Goal: Task Accomplishment & Management: Manage account settings

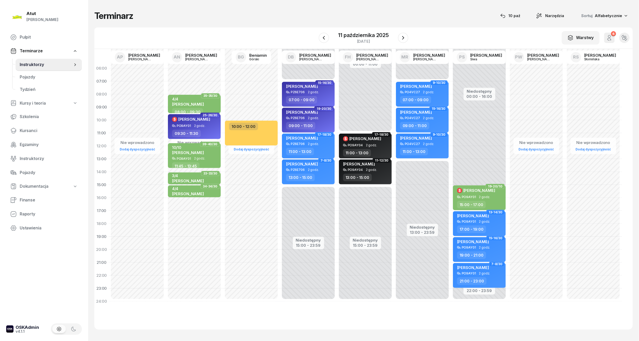
click at [32, 63] on span "Instruktorzy" at bounding box center [46, 64] width 53 height 7
click at [366, 35] on div "11 października 2025" at bounding box center [364, 35] width 51 height 5
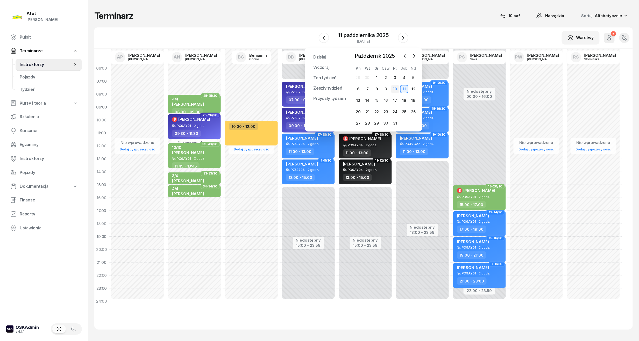
click at [392, 88] on div "10" at bounding box center [395, 89] width 8 height 8
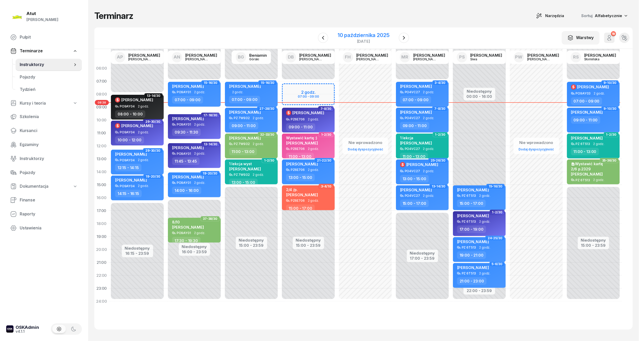
click at [368, 33] on div "10 października 2025" at bounding box center [364, 35] width 52 height 5
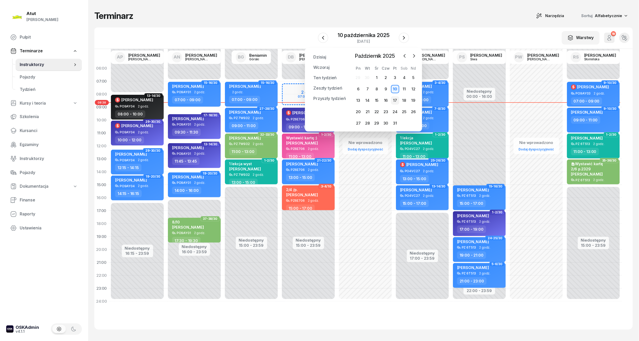
click at [396, 102] on div "17" at bounding box center [395, 100] width 8 height 8
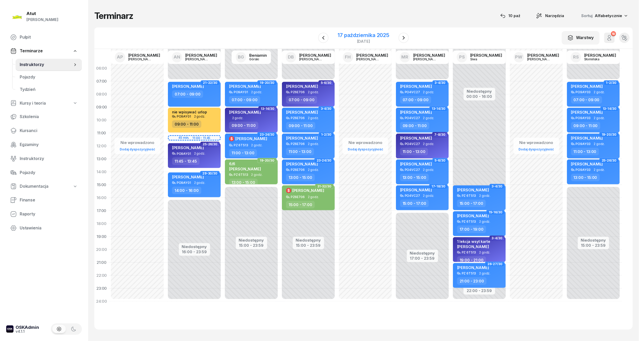
click at [382, 36] on div "17 października 2025" at bounding box center [364, 35] width 52 height 5
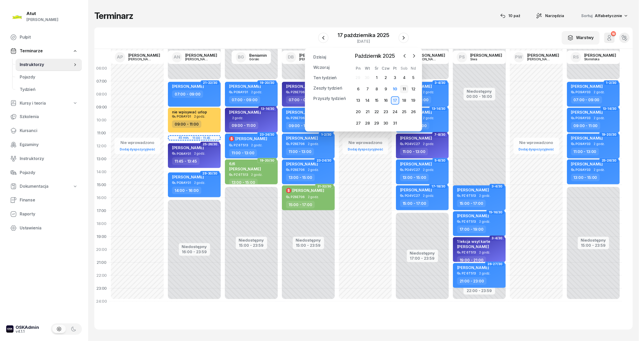
click at [406, 85] on div "11" at bounding box center [404, 89] width 8 height 8
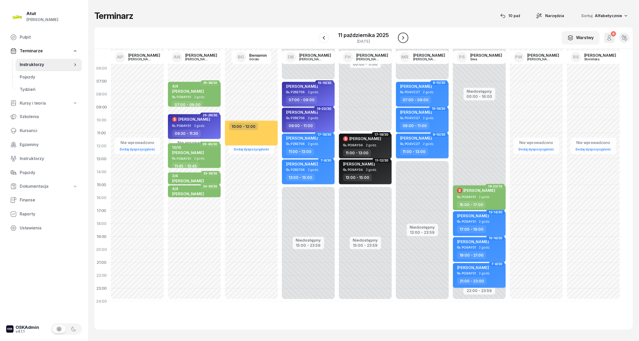
click at [406, 37] on icon "button" at bounding box center [403, 38] width 6 height 6
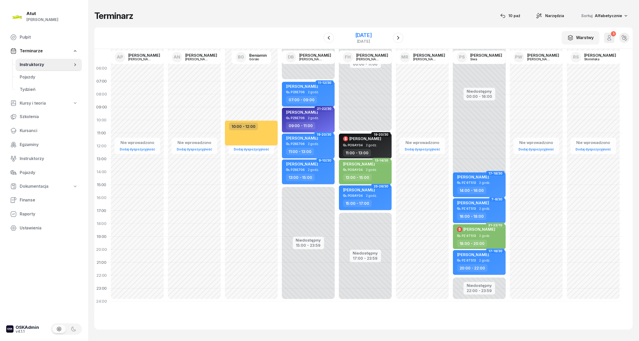
click at [372, 36] on div "[DATE]" at bounding box center [363, 35] width 17 height 5
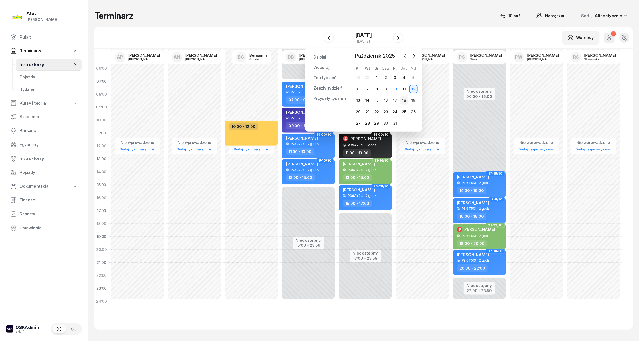
click at [402, 103] on div "18" at bounding box center [404, 100] width 8 height 8
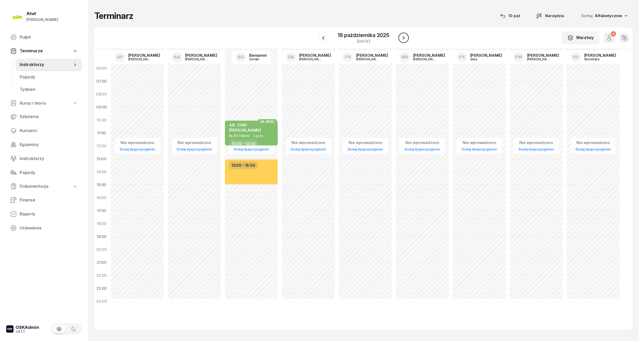
click at [408, 36] on button "button" at bounding box center [404, 38] width 10 height 10
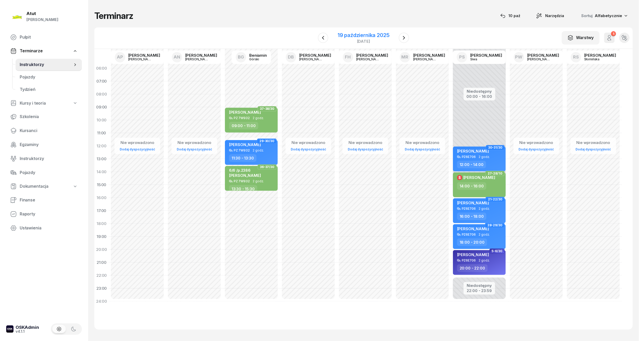
click at [348, 37] on div "19 października 2025" at bounding box center [364, 35] width 52 height 5
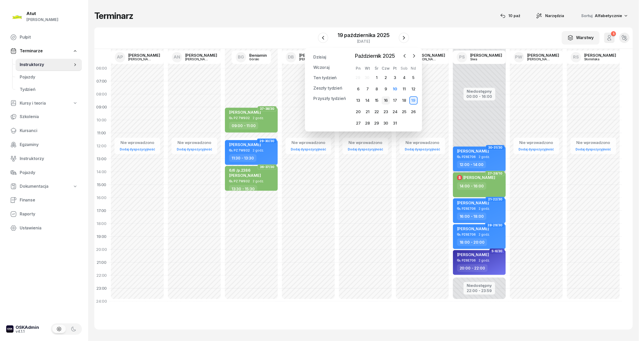
click at [386, 102] on div "16" at bounding box center [386, 100] width 8 height 8
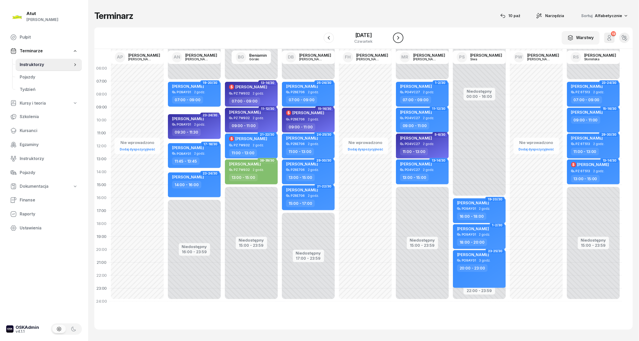
click at [402, 39] on icon "button" at bounding box center [398, 38] width 6 height 6
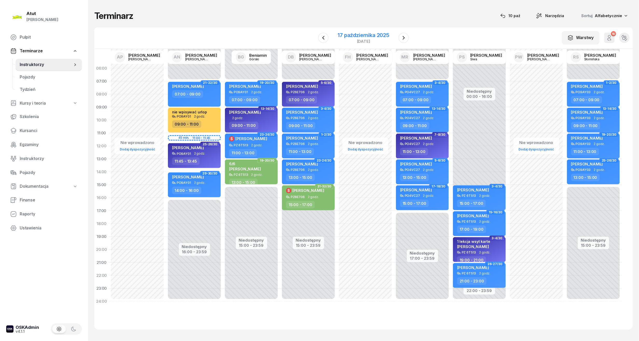
click at [348, 34] on div "17 października 2025" at bounding box center [364, 35] width 52 height 5
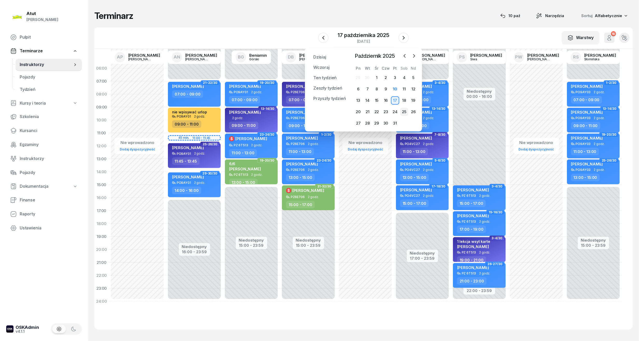
click at [404, 111] on div "25" at bounding box center [404, 112] width 8 height 8
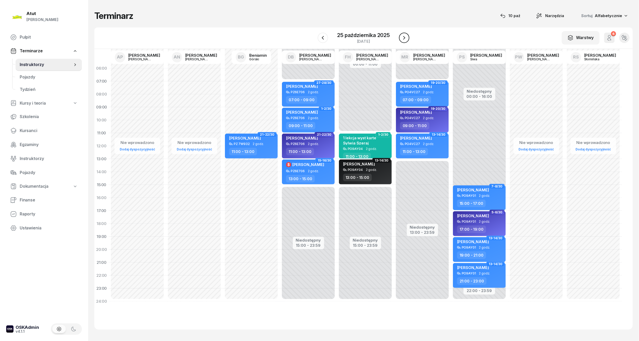
click at [404, 38] on icon "button" at bounding box center [404, 38] width 6 height 6
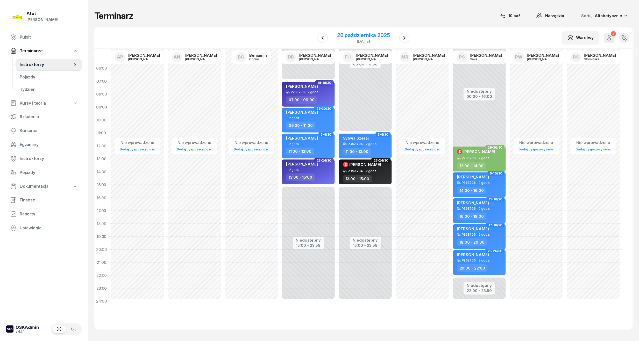
click at [364, 35] on div "26 października 2025" at bounding box center [363, 35] width 53 height 5
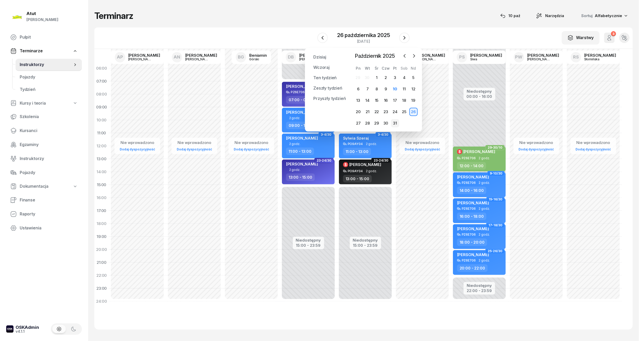
click at [394, 125] on div "31" at bounding box center [395, 123] width 8 height 8
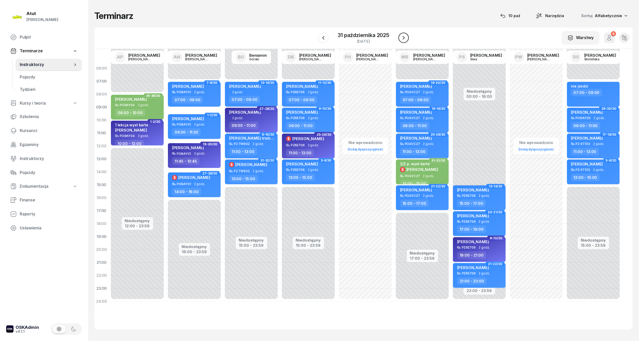
click at [409, 38] on button "button" at bounding box center [404, 38] width 10 height 10
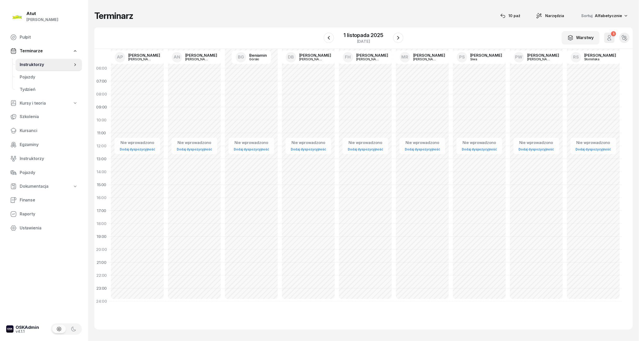
click at [467, 29] on div "W Wybierz AP [PERSON_NAME] AN [PERSON_NAME] BG [PERSON_NAME] DB [PERSON_NAME] F…" at bounding box center [363, 38] width 539 height 22
click at [368, 33] on div "1 listopada 2025" at bounding box center [363, 35] width 39 height 5
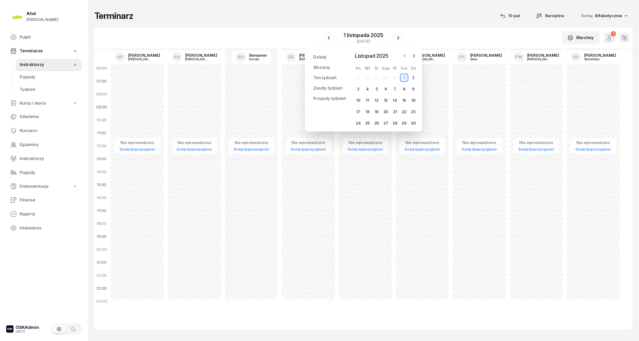
click at [407, 55] on icon "button" at bounding box center [404, 55] width 5 height 5
click at [394, 90] on div "10" at bounding box center [395, 89] width 8 height 8
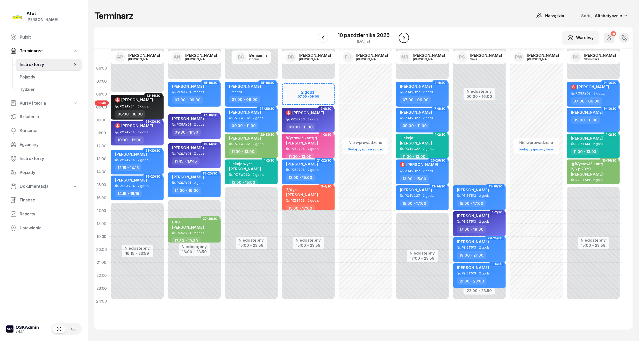
click at [401, 37] on icon "button" at bounding box center [404, 38] width 6 height 6
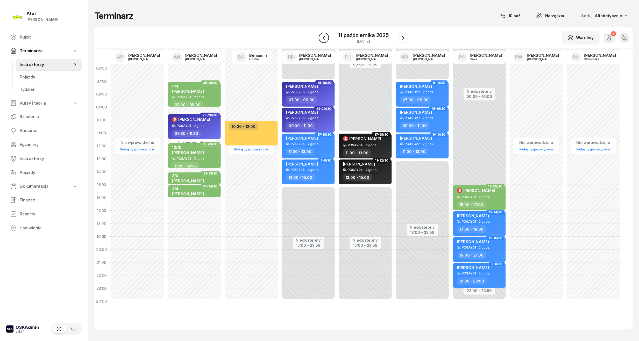
click at [323, 38] on icon "button" at bounding box center [324, 38] width 6 height 6
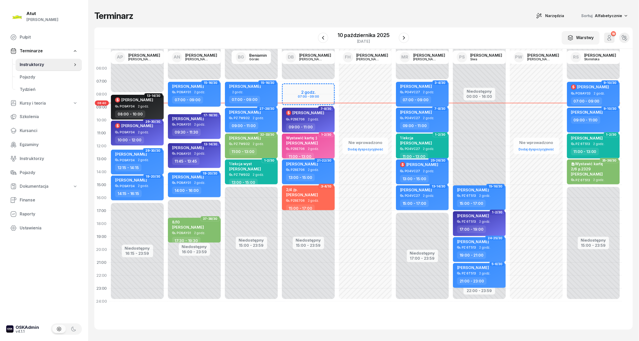
click at [320, 146] on div "Wystawić kartę :) [PERSON_NAME]" at bounding box center [309, 141] width 46 height 11
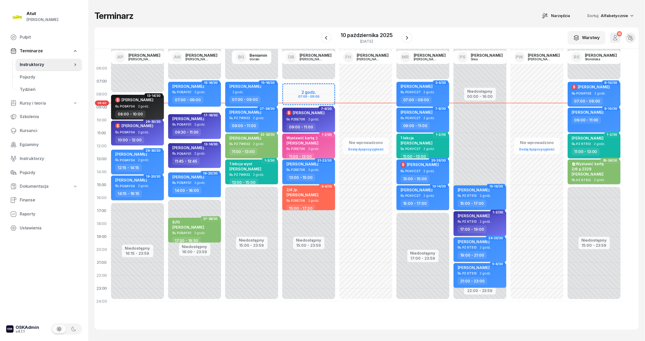
select select "11"
select select "13"
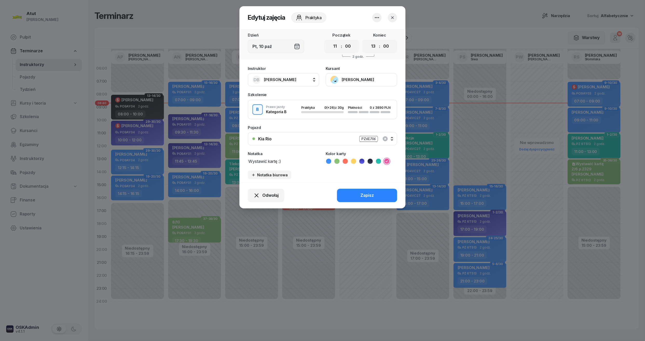
click at [341, 75] on button "[PERSON_NAME]" at bounding box center [361, 79] width 72 height 13
click at [332, 96] on div "Otwórz profil" at bounding box center [342, 97] width 25 height 7
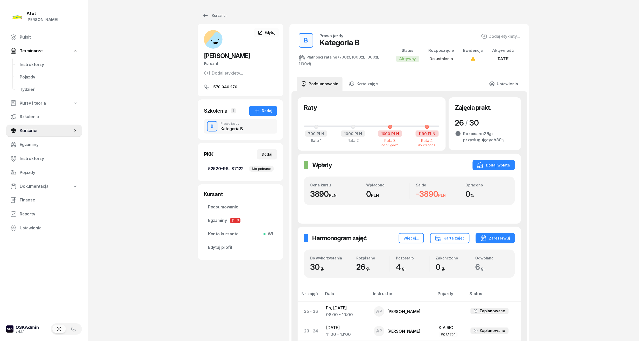
click at [231, 166] on span "52520-96...87122 Nie pobrano" at bounding box center [240, 169] width 65 height 7
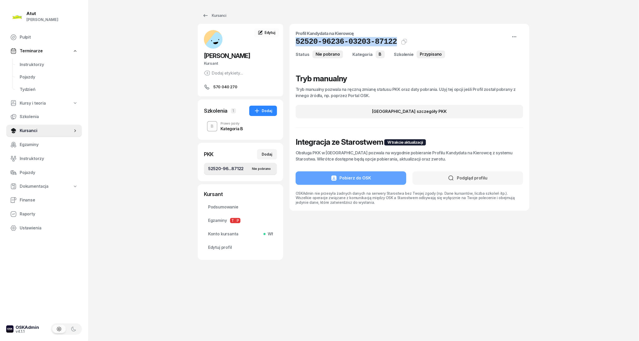
drag, startPoint x: 388, startPoint y: 41, endPoint x: 290, endPoint y: 46, distance: 98.4
click at [290, 46] on div "Profil Kandydata na Kierowcę 52520-96236-03203-87122 Kat.B Status Nie pobrano K…" at bounding box center [410, 117] width 240 height 187
copy h1 "52520-96236-03203-87122"
click at [220, 248] on span "Edytuj profil" at bounding box center [240, 248] width 65 height 7
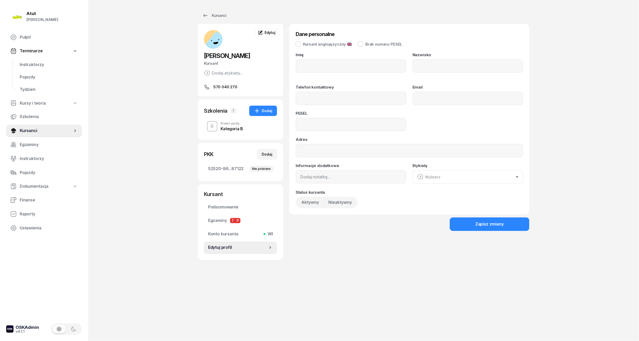
type input "[PERSON_NAME]"
type input "570040270"
type input "07301504983"
type input "570 040 270"
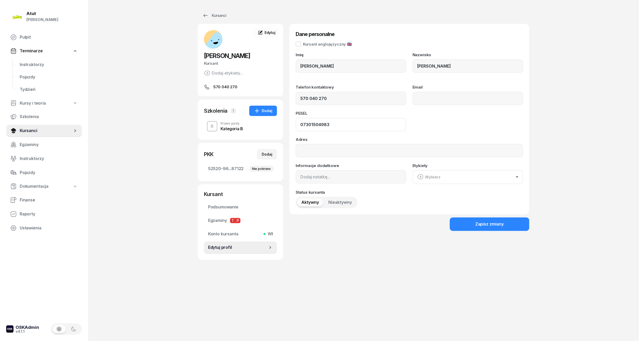
drag, startPoint x: 342, startPoint y: 128, endPoint x: 270, endPoint y: 127, distance: 71.6
click at [270, 127] on div "[PERSON_NAME] Kursant Dodaj etykiety... 570 040 270 JS [PERSON_NAME] Kursant Ed…" at bounding box center [364, 142] width 332 height 236
click at [33, 64] on span "Instruktorzy" at bounding box center [49, 64] width 58 height 7
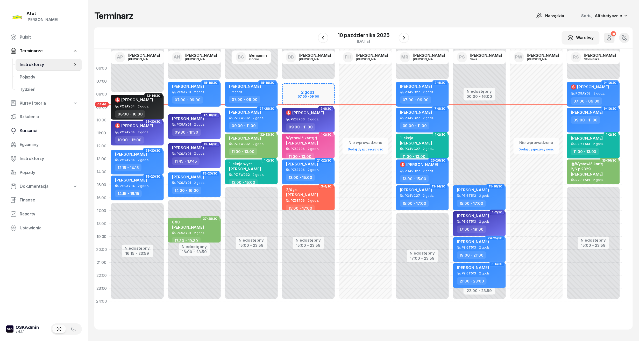
click at [30, 132] on span "Kursanci" at bounding box center [49, 131] width 58 height 7
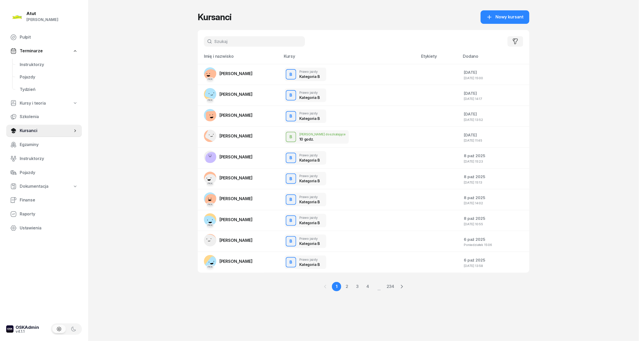
click at [263, 45] on input "text" at bounding box center [254, 41] width 101 height 10
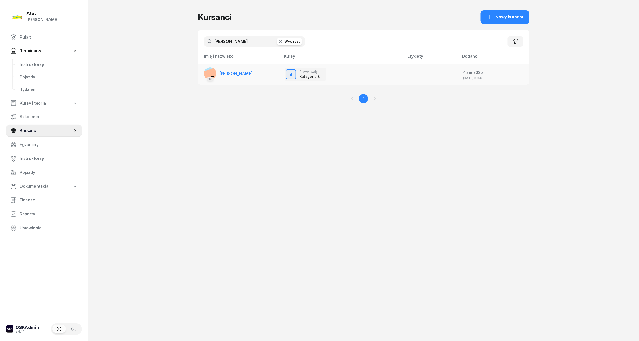
type input "[PERSON_NAME]"
click at [253, 68] on link "PKK [PERSON_NAME]" at bounding box center [228, 73] width 49 height 12
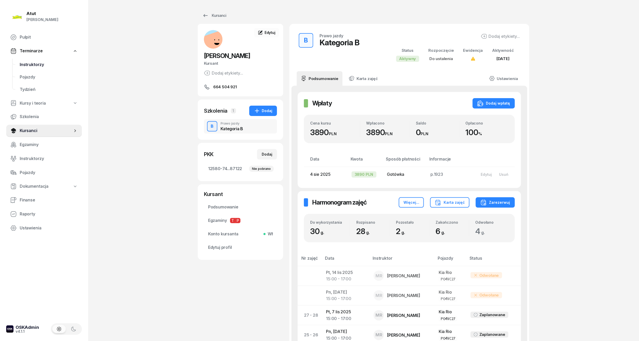
click at [29, 65] on span "Instruktorzy" at bounding box center [49, 64] width 58 height 7
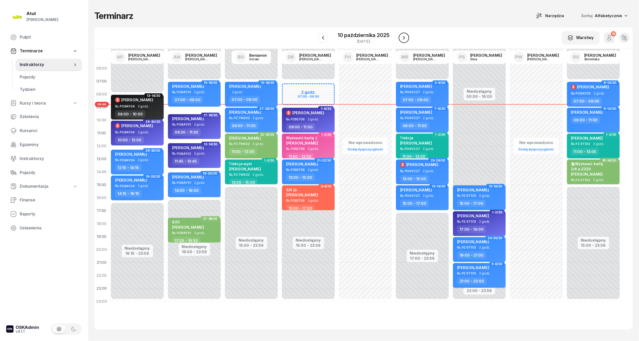
click at [407, 37] on button "button" at bounding box center [404, 38] width 10 height 10
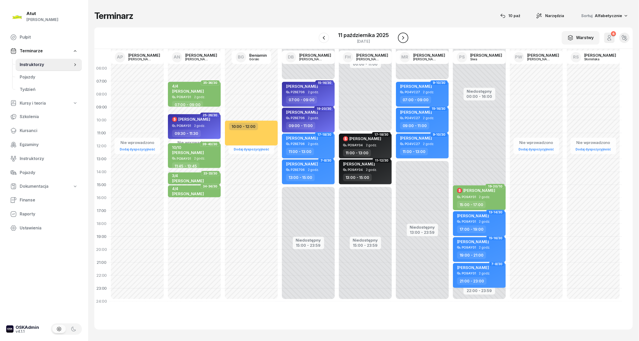
click at [407, 37] on button "button" at bounding box center [403, 38] width 10 height 10
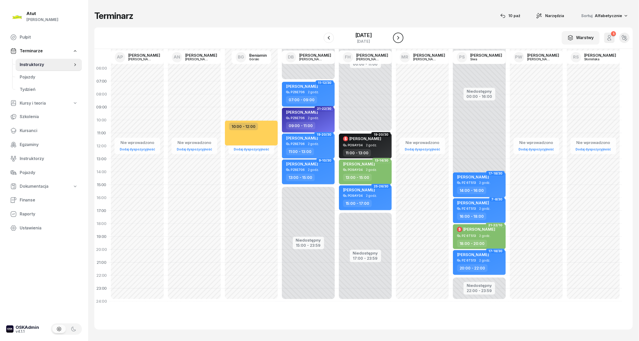
click at [404, 37] on button "button" at bounding box center [398, 38] width 10 height 10
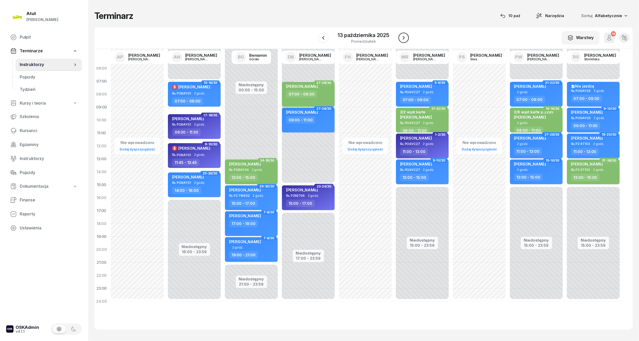
click at [407, 37] on button "button" at bounding box center [404, 38] width 10 height 10
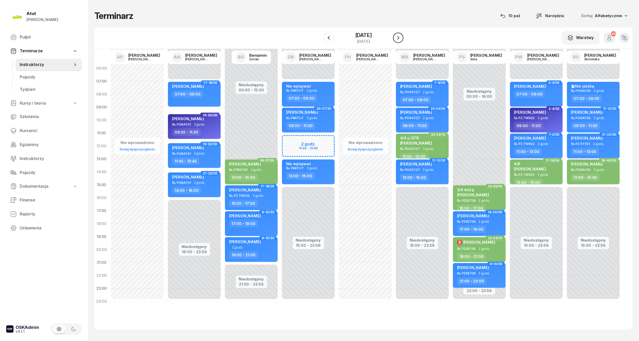
click at [402, 37] on icon "button" at bounding box center [398, 38] width 6 height 6
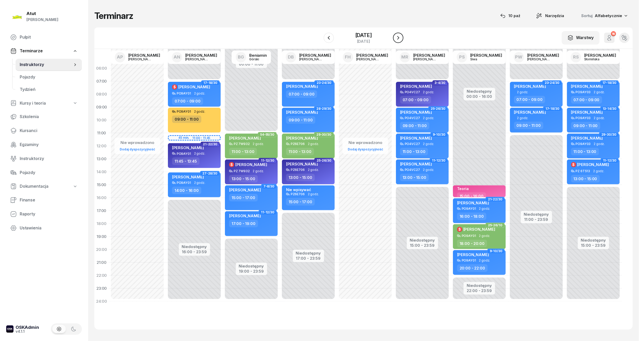
click at [404, 37] on button "button" at bounding box center [398, 38] width 10 height 10
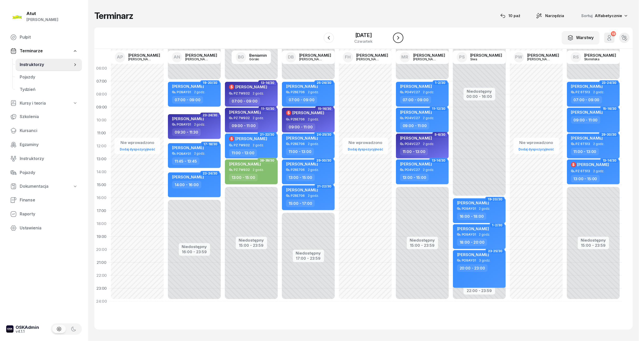
click at [404, 37] on button "button" at bounding box center [398, 38] width 10 height 10
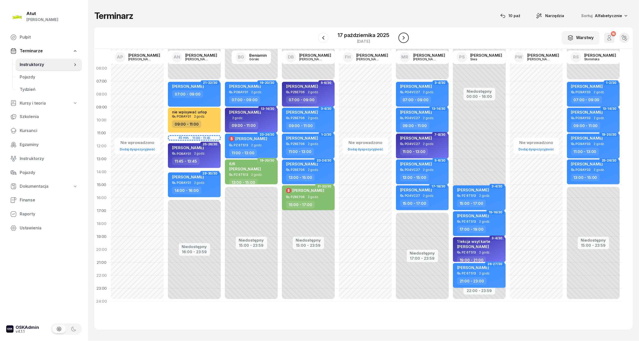
click at [407, 37] on button "button" at bounding box center [404, 38] width 10 height 10
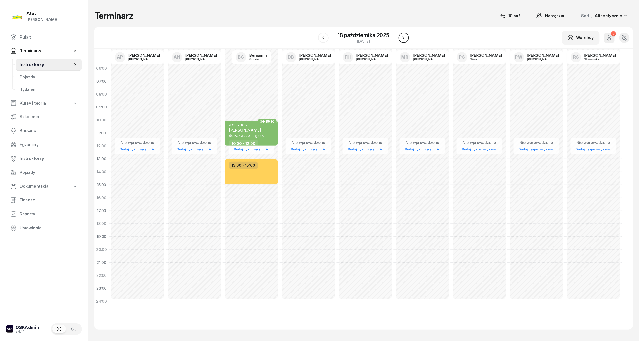
click at [407, 37] on button "button" at bounding box center [404, 38] width 10 height 10
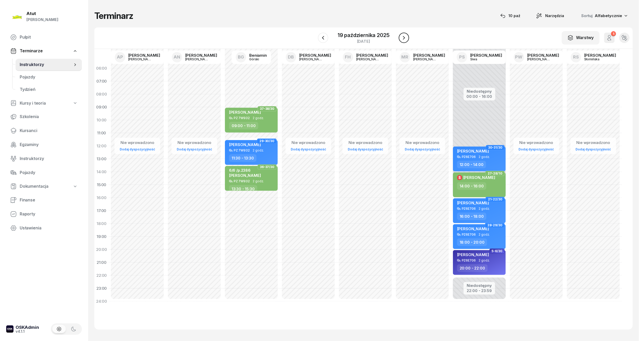
click at [407, 37] on button "button" at bounding box center [404, 38] width 10 height 10
click at [407, 37] on icon "button" at bounding box center [405, 38] width 6 height 6
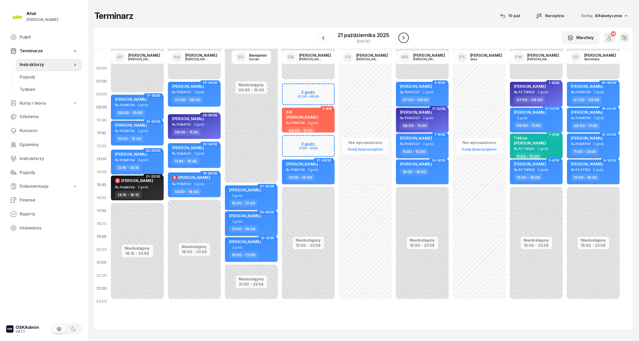
click at [407, 37] on button "button" at bounding box center [404, 38] width 10 height 10
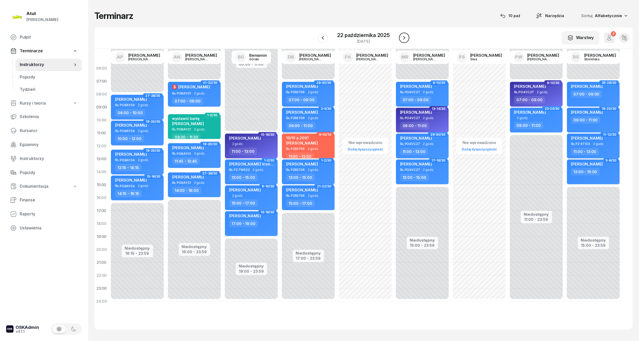
click at [407, 37] on icon "button" at bounding box center [404, 38] width 6 height 6
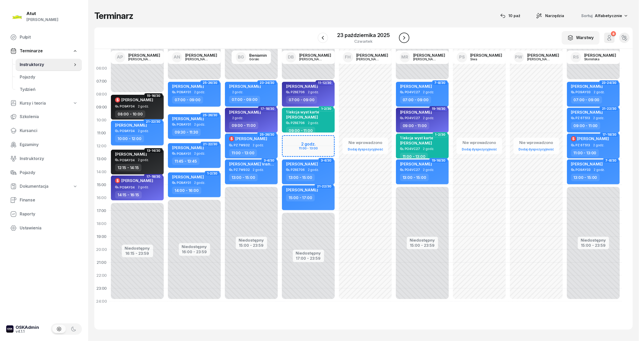
click at [407, 37] on icon "button" at bounding box center [404, 38] width 6 height 6
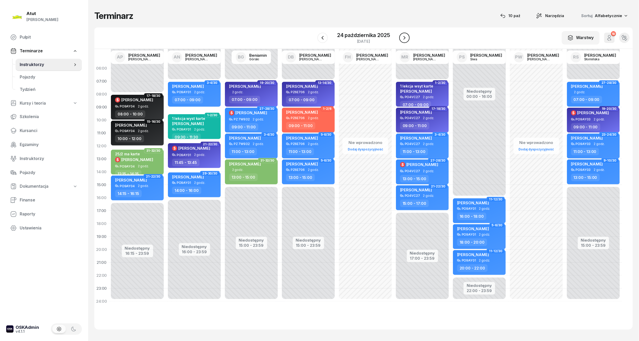
click at [407, 37] on icon "button" at bounding box center [405, 38] width 6 height 6
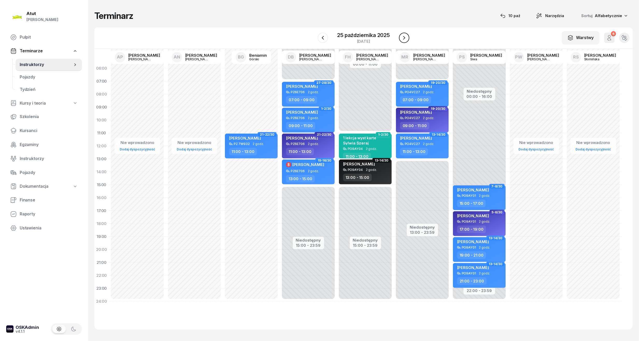
click at [407, 37] on icon "button" at bounding box center [404, 38] width 6 height 6
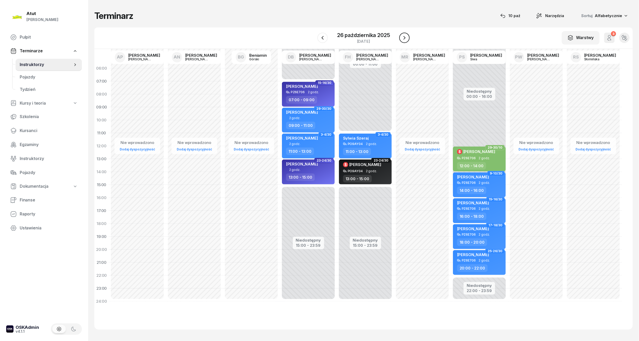
click at [407, 37] on icon "button" at bounding box center [405, 38] width 6 height 6
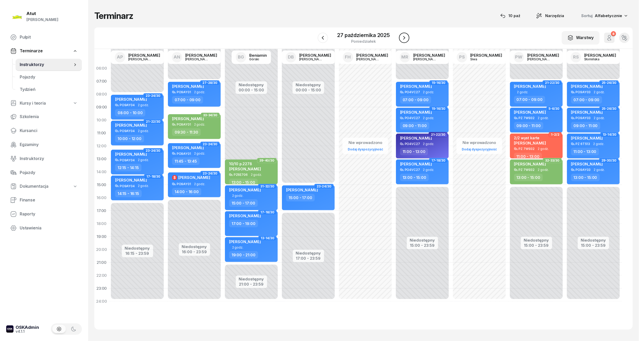
click at [407, 37] on icon "button" at bounding box center [404, 38] width 6 height 6
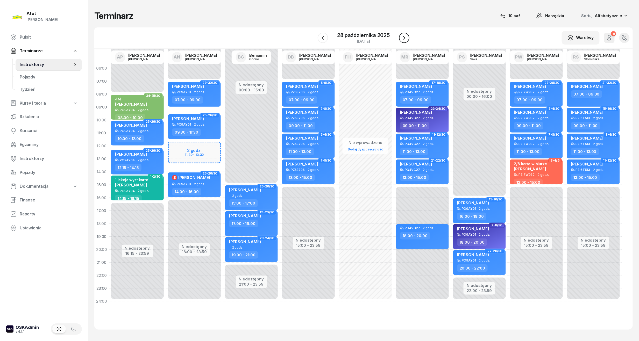
click at [407, 37] on icon "button" at bounding box center [404, 38] width 6 height 6
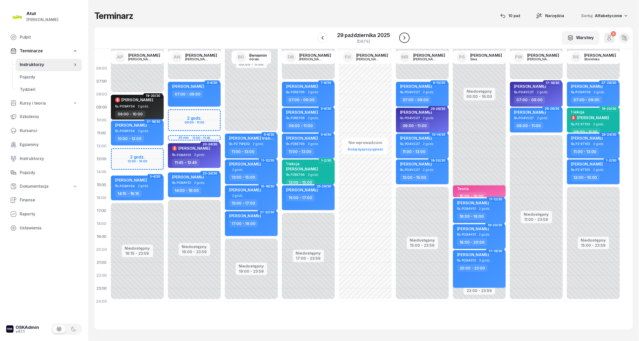
click at [407, 37] on icon "button" at bounding box center [405, 38] width 6 height 6
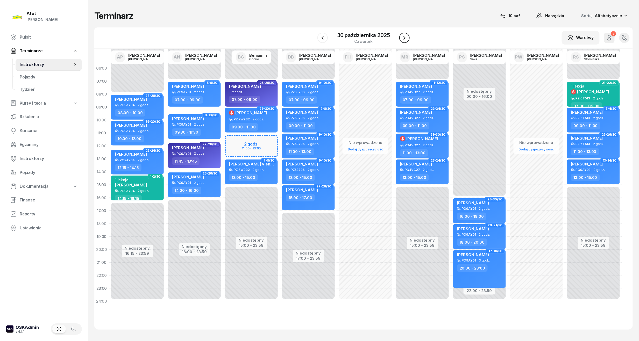
click at [407, 37] on icon "button" at bounding box center [405, 38] width 6 height 6
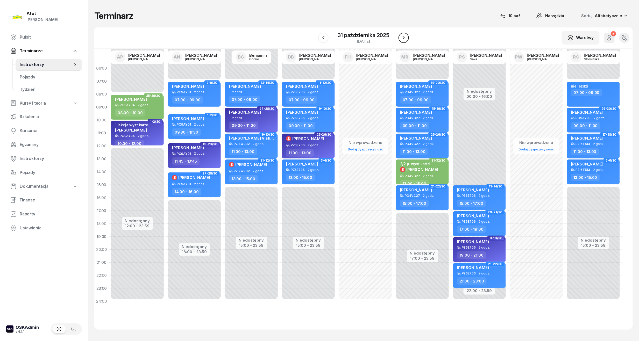
click at [407, 37] on button "button" at bounding box center [404, 38] width 10 height 10
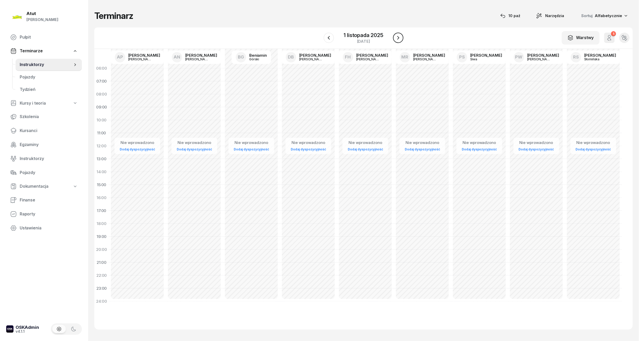
click at [398, 35] on icon "button" at bounding box center [398, 38] width 6 height 6
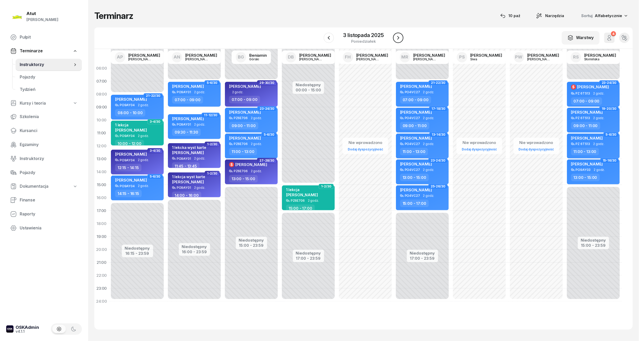
click at [398, 35] on icon "button" at bounding box center [398, 38] width 6 height 6
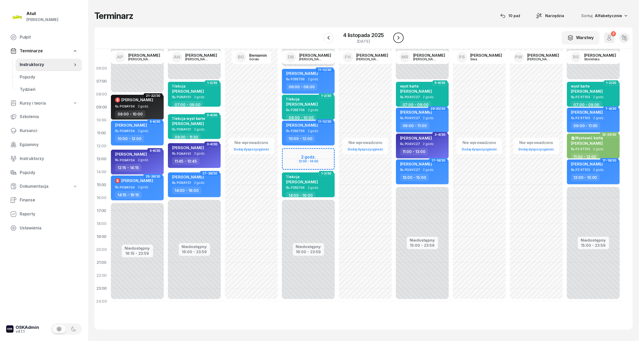
click at [398, 35] on icon "button" at bounding box center [399, 38] width 6 height 6
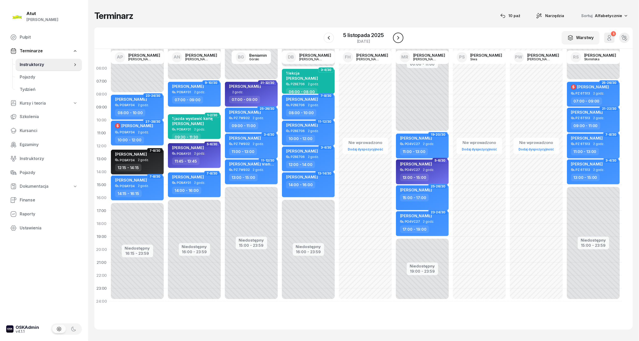
click at [398, 35] on icon "button" at bounding box center [398, 38] width 6 height 6
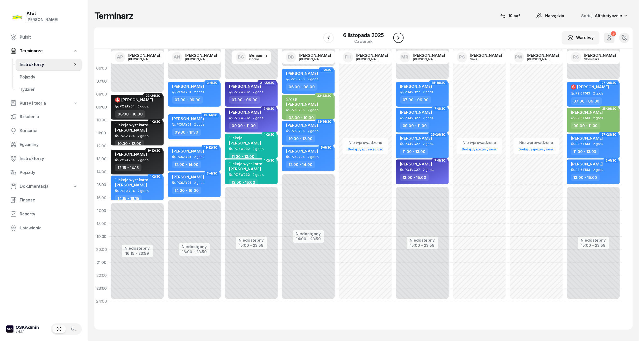
click at [398, 35] on icon "button" at bounding box center [399, 38] width 6 height 6
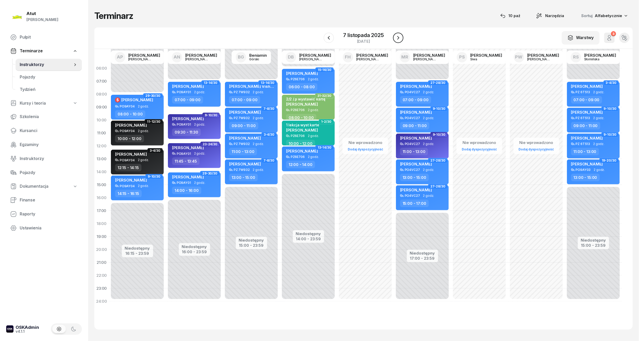
click at [398, 35] on icon "button" at bounding box center [398, 38] width 6 height 6
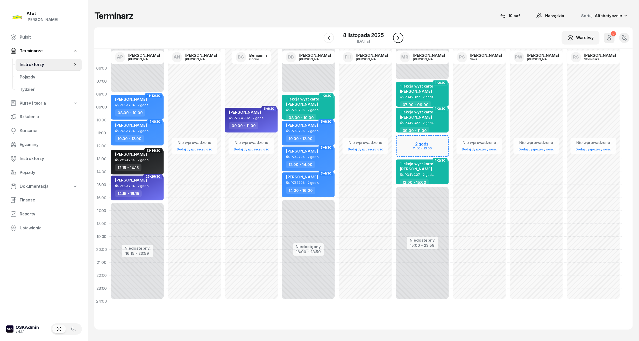
click at [398, 35] on icon "button" at bounding box center [398, 38] width 6 height 6
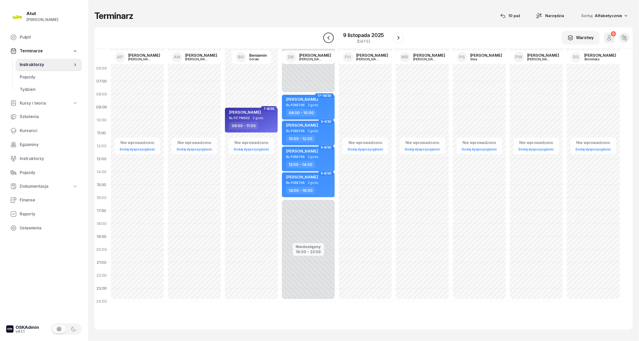
click at [328, 38] on icon "button" at bounding box center [329, 38] width 6 height 6
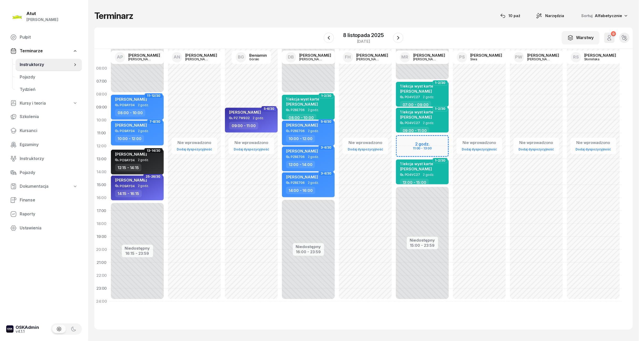
click at [425, 144] on div "Niedostępny 00:00 - 07:00 Niedostępny 15:00 - 23:59 2 godz. 11:00 - 13:00 1-2/3…" at bounding box center [422, 185] width 57 height 246
select select "11"
select select "13"
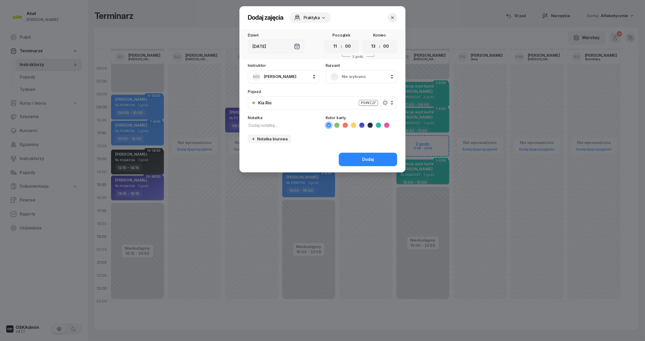
click at [352, 76] on span "Nie wybrano" at bounding box center [366, 76] width 51 height 7
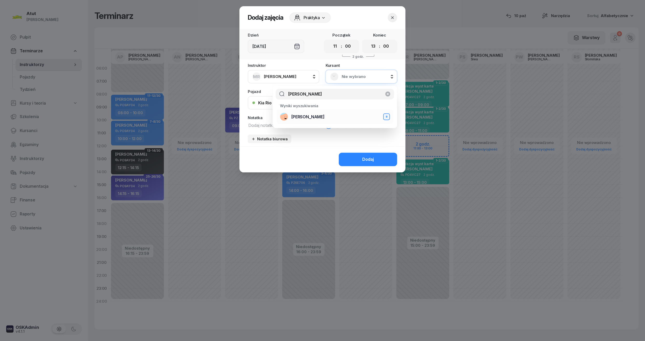
type input "[PERSON_NAME]"
click at [324, 115] on span "[PERSON_NAME]" at bounding box center [307, 117] width 33 height 7
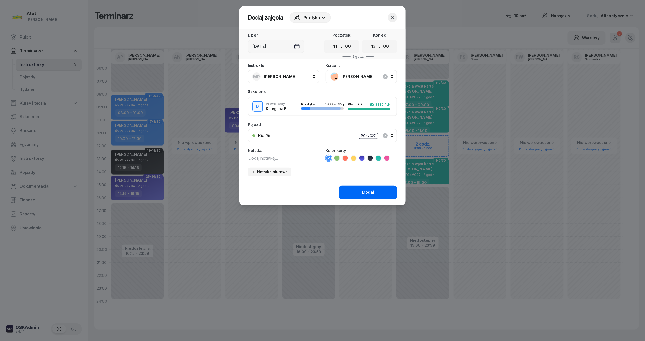
click at [373, 195] on div "Dodaj" at bounding box center [368, 192] width 12 height 7
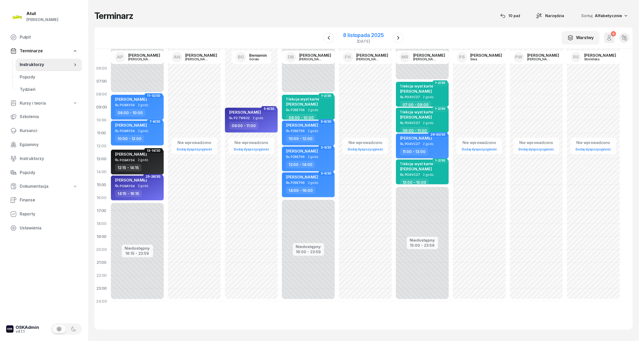
click at [374, 33] on div "8 listopada 2025" at bounding box center [364, 35] width 40 height 5
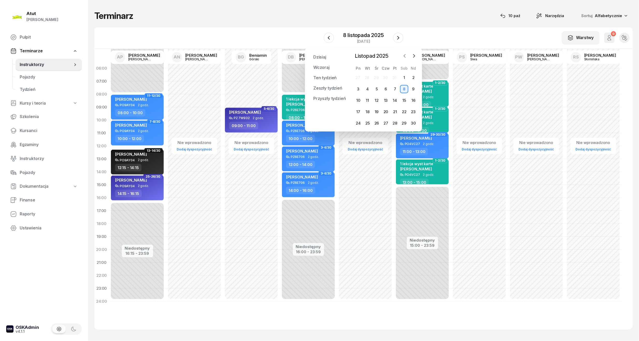
click at [403, 54] on icon "button" at bounding box center [404, 55] width 5 height 5
click at [399, 85] on div "10" at bounding box center [395, 89] width 9 height 8
click at [397, 89] on div "10" at bounding box center [395, 89] width 8 height 8
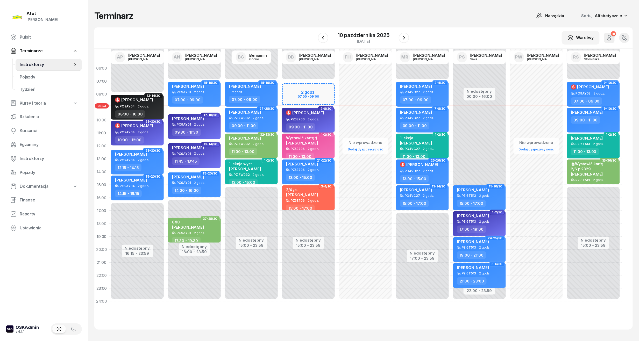
click at [314, 119] on span "2 godz." at bounding box center [313, 120] width 11 height 4
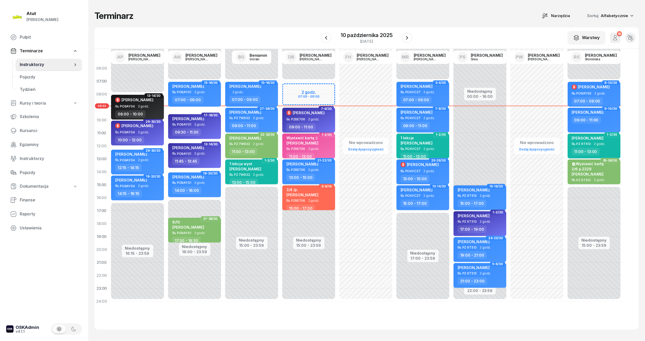
select select "09"
select select "11"
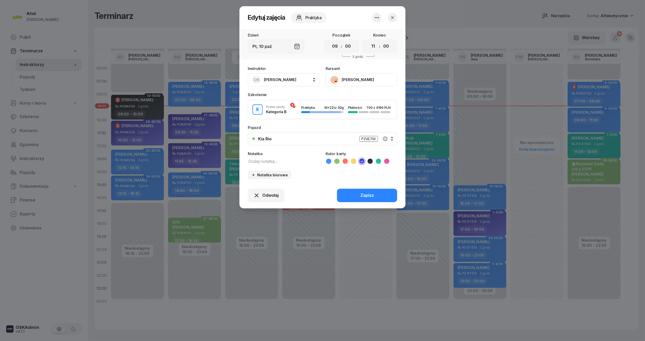
click at [369, 77] on button "[PERSON_NAME]" at bounding box center [361, 79] width 72 height 13
click at [361, 100] on link "Otwórz profil" at bounding box center [360, 97] width 68 height 13
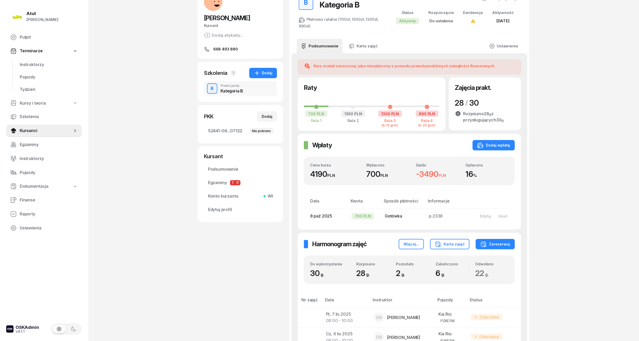
scroll to position [17, 0]
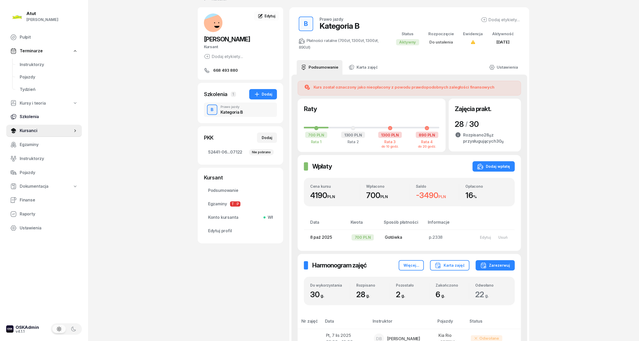
drag, startPoint x: 26, startPoint y: 130, endPoint x: 46, endPoint y: 112, distance: 26.4
click at [26, 130] on span "Kursanci" at bounding box center [46, 131] width 53 height 7
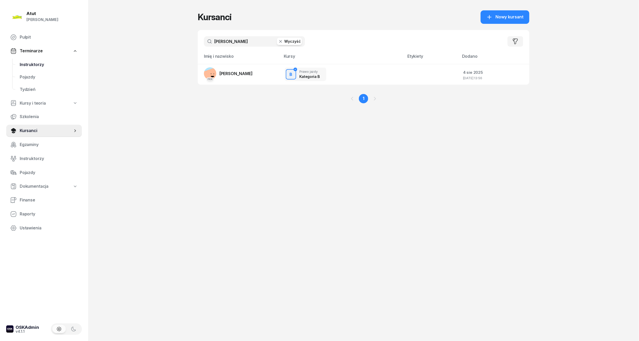
drag, startPoint x: 255, startPoint y: 43, endPoint x: 76, endPoint y: 60, distance: 180.2
click at [76, 60] on div "Atut [PERSON_NAME] Pulpit Terminarze Instruktorzy Pojazdy Tydzień Kursy i teori…" at bounding box center [319, 170] width 639 height 341
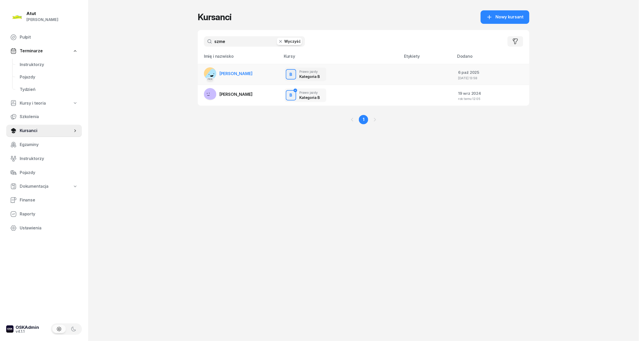
type input "szme"
click at [239, 73] on span "[PERSON_NAME]" at bounding box center [236, 73] width 33 height 5
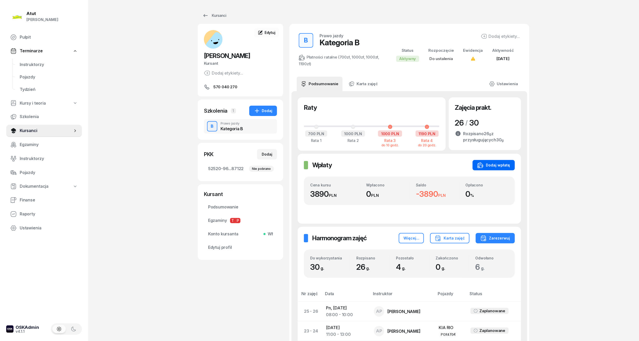
click at [506, 169] on div "Dodaj wpłatę" at bounding box center [494, 165] width 33 height 6
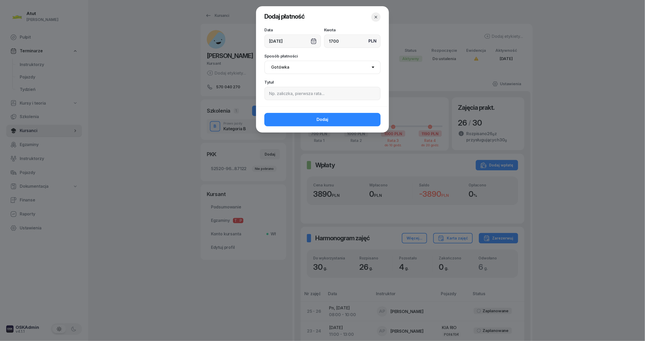
type input "1700"
click at [317, 97] on input at bounding box center [322, 93] width 116 height 13
paste input "2115"
type input "p.2115"
click at [271, 69] on select "Gotówka Karta Przelew Płatności online BLIK" at bounding box center [322, 67] width 116 height 13
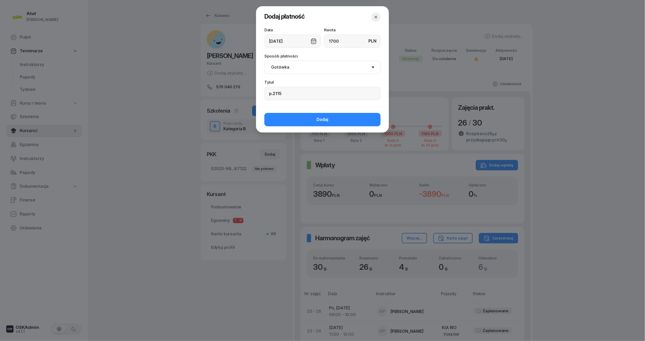
select select "transfer"
click at [264, 61] on select "Gotówka Karta Przelew Płatności online BLIK" at bounding box center [322, 67] width 116 height 13
click at [308, 112] on div "Dodaj" at bounding box center [322, 120] width 133 height 26
click at [332, 119] on button "Dodaj" at bounding box center [322, 119] width 116 height 13
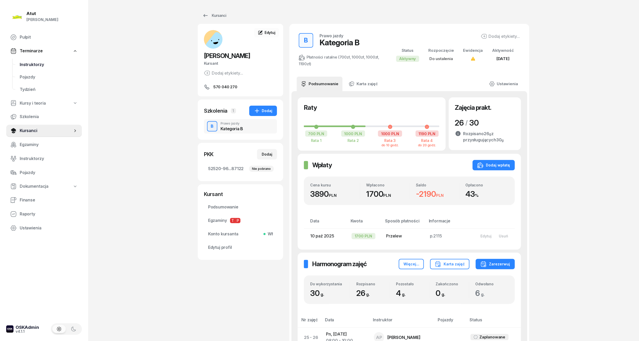
click at [46, 64] on span "Instruktorzy" at bounding box center [49, 64] width 58 height 7
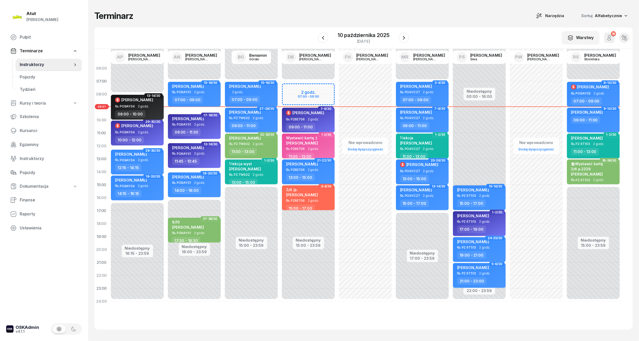
click at [130, 104] on div "$ [PERSON_NAME]" at bounding box center [134, 101] width 38 height 8
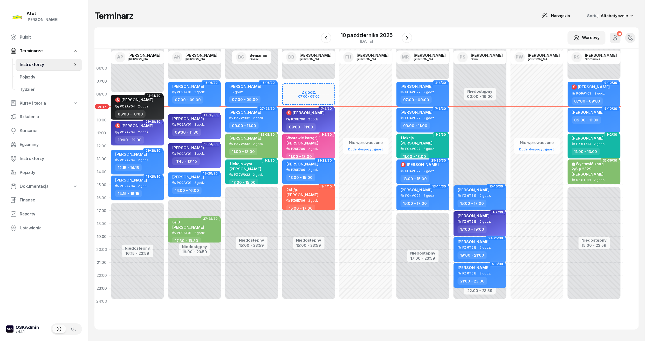
select select "08"
select select "10"
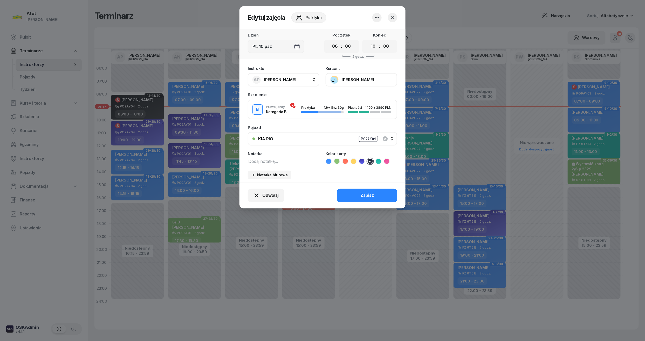
click at [349, 79] on button "[PERSON_NAME]" at bounding box center [361, 79] width 72 height 13
click at [360, 99] on link "Otwórz profil" at bounding box center [360, 97] width 68 height 13
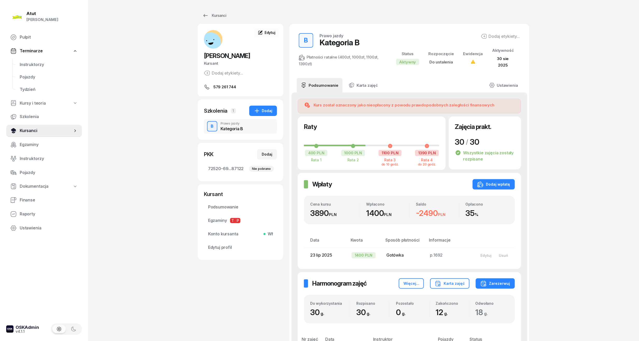
click at [38, 133] on span "Kursanci" at bounding box center [46, 131] width 53 height 7
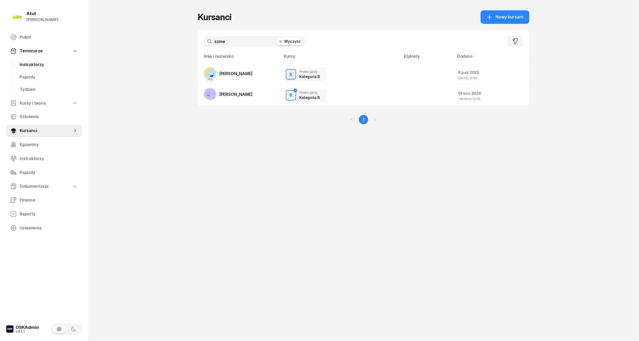
drag, startPoint x: 235, startPoint y: 44, endPoint x: 71, endPoint y: 69, distance: 166.3
click at [71, 69] on div "Atut [PERSON_NAME] Pulpit Terminarze Instruktorzy Pojazdy Tydzień Kursy i teori…" at bounding box center [319, 170] width 639 height 341
drag, startPoint x: 241, startPoint y: 39, endPoint x: 62, endPoint y: 56, distance: 179.2
click at [62, 56] on div "Atut [PERSON_NAME] Pulpit Terminarze Instruktorzy Pojazdy Tydzień Kursy i teori…" at bounding box center [319, 170] width 639 height 341
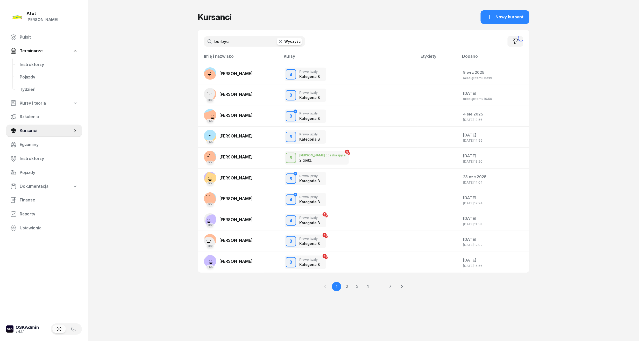
type input "borbych"
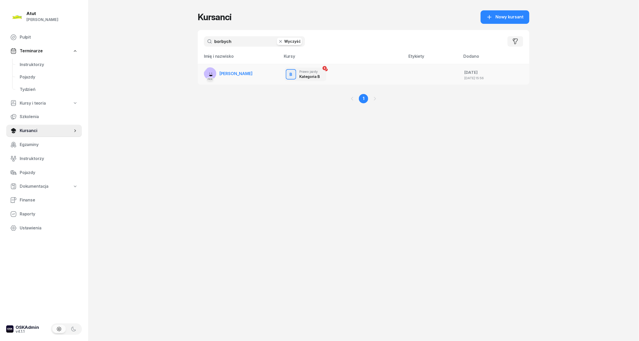
click at [227, 73] on span "[PERSON_NAME]" at bounding box center [236, 73] width 33 height 5
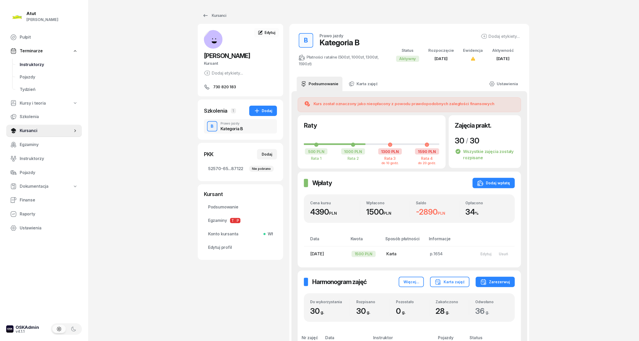
click at [33, 64] on span "Instruktorzy" at bounding box center [49, 64] width 58 height 7
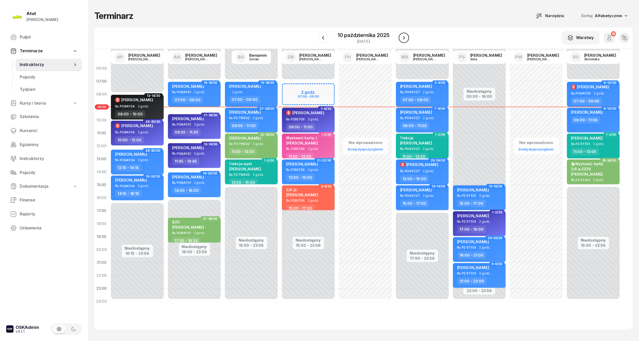
click at [401, 37] on icon "button" at bounding box center [404, 38] width 6 height 6
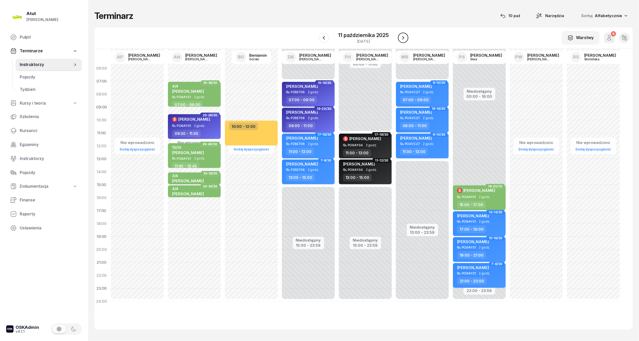
click at [401, 37] on icon "button" at bounding box center [403, 38] width 6 height 6
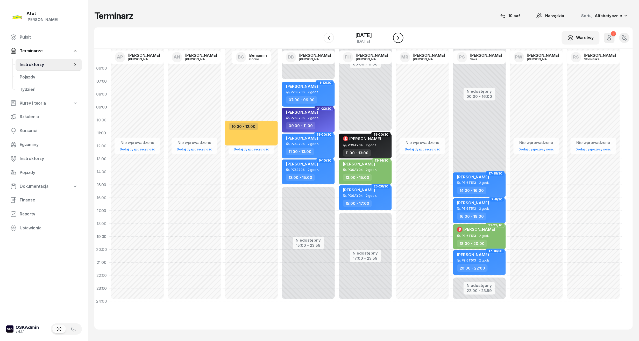
click at [401, 37] on icon "button" at bounding box center [398, 38] width 6 height 6
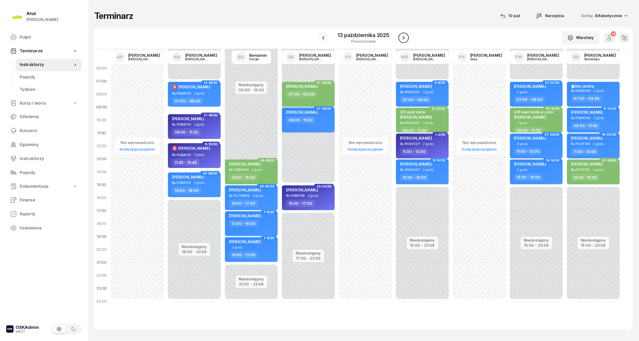
click at [401, 37] on icon "button" at bounding box center [404, 38] width 6 height 6
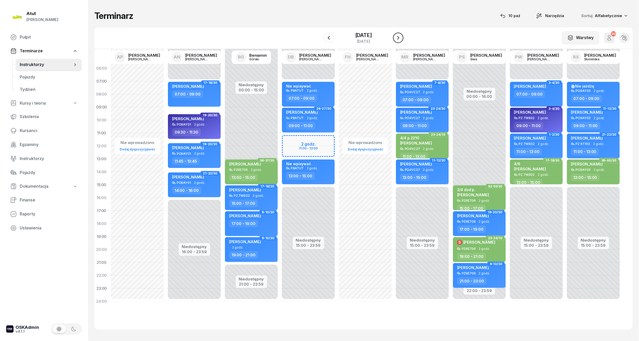
click at [401, 37] on icon "button" at bounding box center [398, 38] width 6 height 6
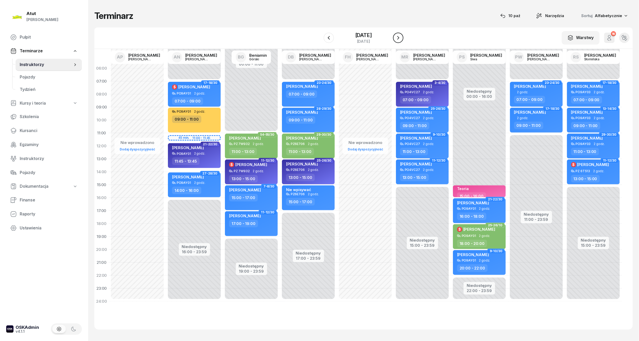
click at [401, 37] on icon "button" at bounding box center [398, 38] width 6 height 6
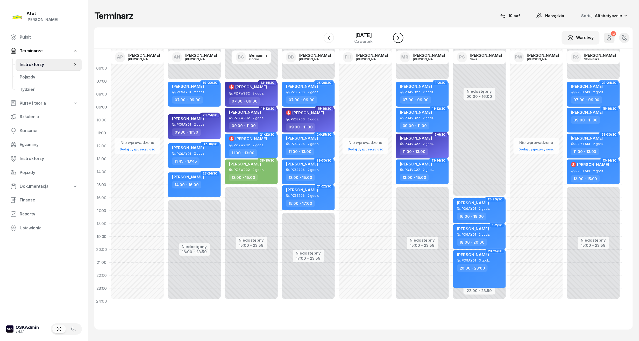
click at [401, 37] on icon "button" at bounding box center [398, 38] width 6 height 6
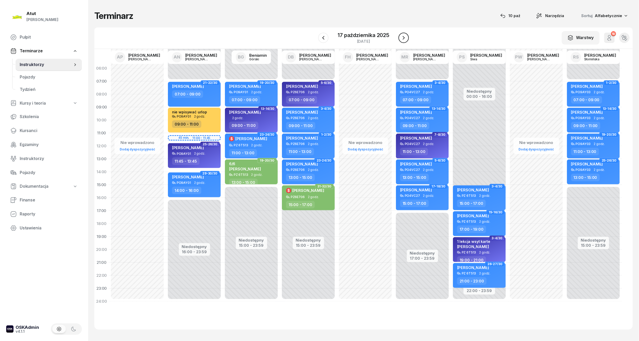
click at [401, 37] on icon "button" at bounding box center [404, 38] width 6 height 6
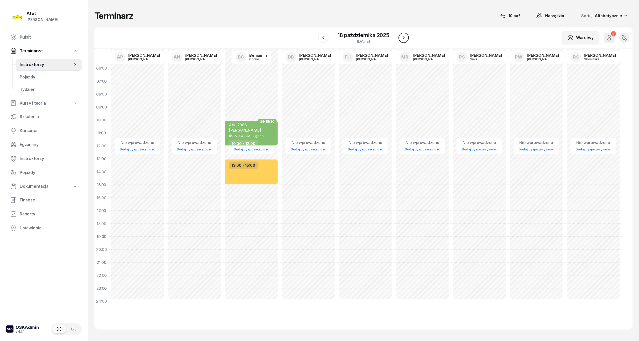
click at [401, 37] on icon "button" at bounding box center [404, 38] width 6 height 6
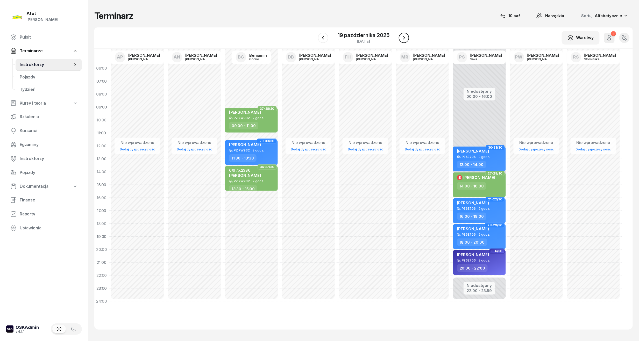
click at [401, 37] on icon "button" at bounding box center [404, 38] width 6 height 6
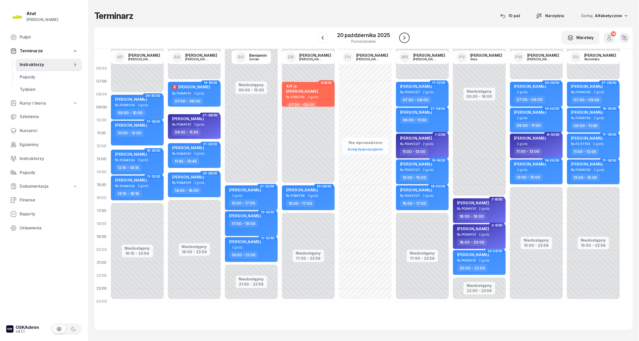
click at [401, 37] on button "button" at bounding box center [405, 38] width 10 height 10
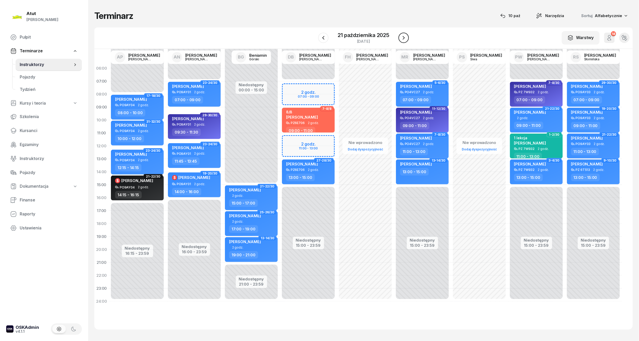
click at [401, 37] on icon "button" at bounding box center [404, 38] width 6 height 6
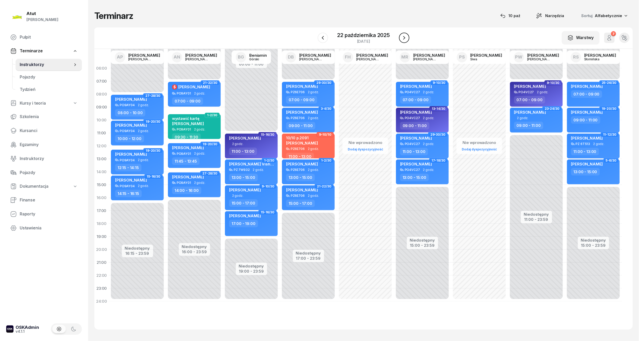
click at [401, 37] on button "button" at bounding box center [404, 38] width 10 height 10
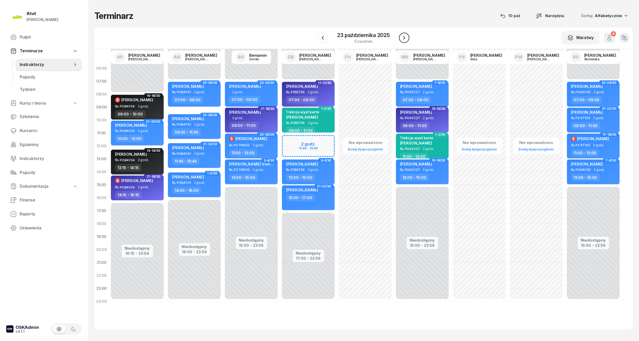
click at [401, 37] on button "button" at bounding box center [404, 38] width 10 height 10
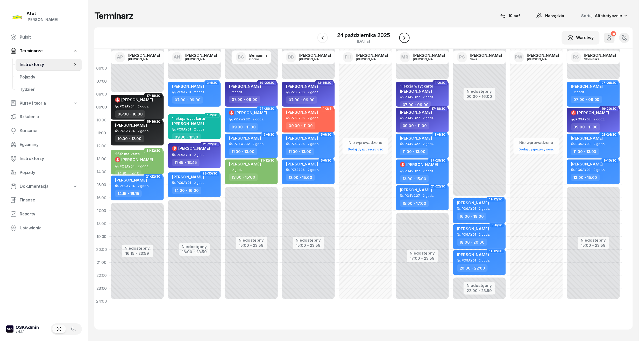
click at [401, 37] on button "button" at bounding box center [405, 38] width 10 height 10
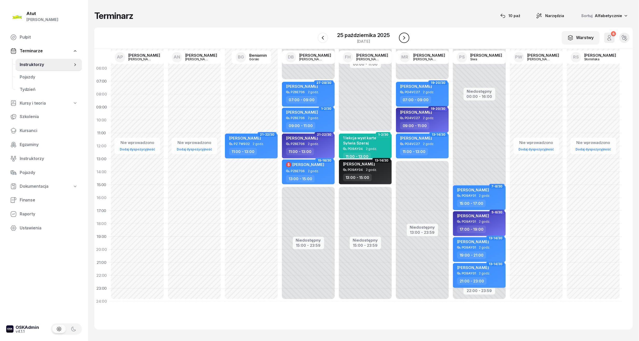
click at [401, 37] on button "button" at bounding box center [404, 38] width 10 height 10
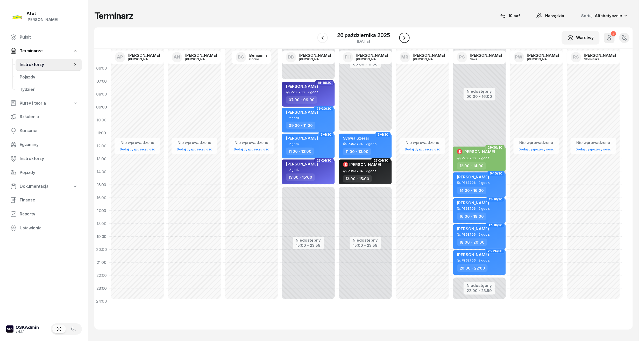
click at [401, 37] on button "button" at bounding box center [405, 38] width 10 height 10
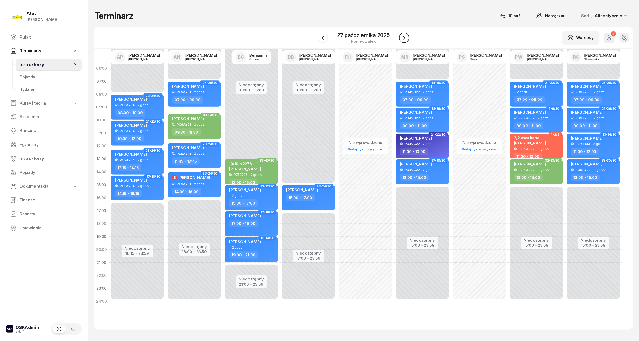
click at [401, 37] on icon "button" at bounding box center [404, 38] width 6 height 6
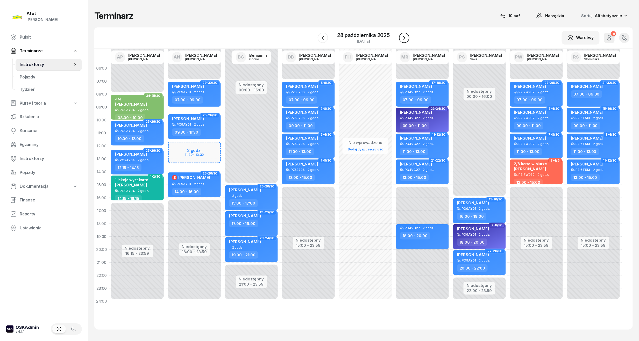
click at [401, 37] on button "button" at bounding box center [404, 38] width 10 height 10
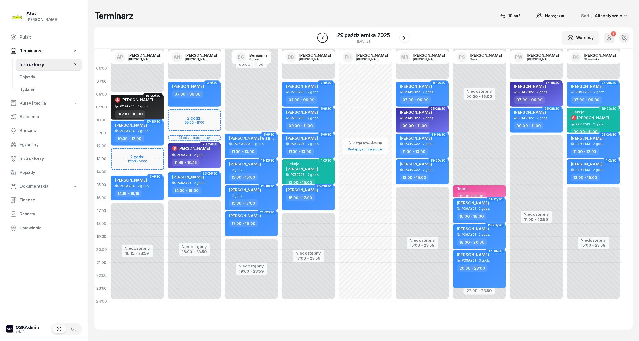
click at [325, 38] on icon "button" at bounding box center [323, 38] width 6 height 6
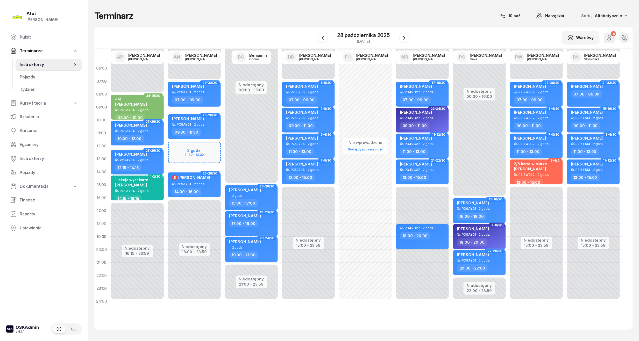
click at [187, 154] on div "Niedostępny 00:00 - 07:00 Niedostępny 16:00 - 23:59 2 godz. 11:30 - 13:30 29-30…" at bounding box center [194, 185] width 57 height 246
select select "12"
select select "14"
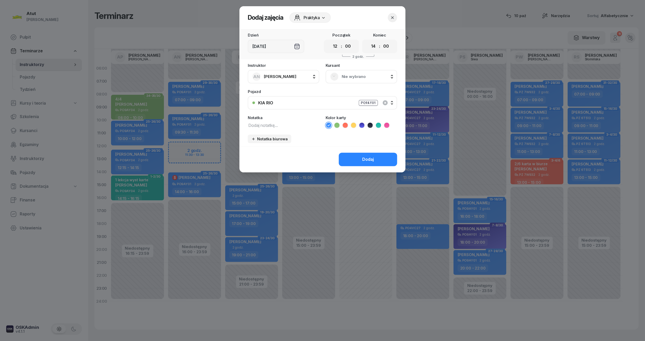
click at [340, 48] on div "00 01 02 03 04 05 06 07 08 09 10 11 12 13 14 15 16 17 18 19 20 21 22 23 : 00 05…" at bounding box center [341, 46] width 35 height 13
click at [337, 47] on select "00 01 02 03 04 05 06 07 08 09 10 11 12 13 14 15 16 17 18 19 20 21 22 23" at bounding box center [335, 46] width 10 height 11
select select "09"
click at [330, 41] on select "00 01 02 03 04 05 06 07 08 09 10 11 12 13 14 15 16 17 18 19 20 21 22 23" at bounding box center [335, 46] width 10 height 11
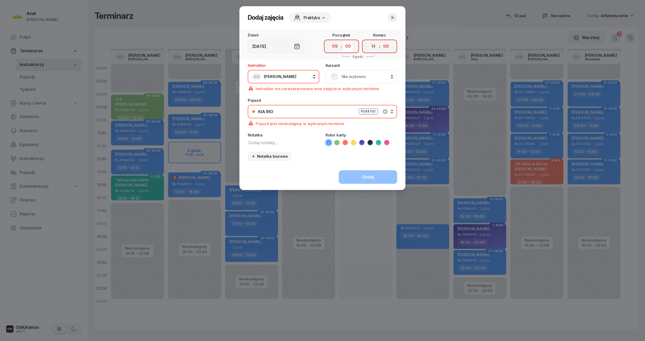
click at [350, 48] on select "00 05 10 15 20 25 30 35 40 45 50 55" at bounding box center [348, 46] width 10 height 11
select select "30"
click at [343, 41] on select "00 05 10 15 20 25 30 35 40 45 50 55" at bounding box center [348, 46] width 10 height 11
click at [375, 45] on select "00 01 02 03 04 05 06 07 08 09 10 11 12 13 14 15 16 17 18 19 20 21 22 23" at bounding box center [373, 46] width 10 height 11
select select "11"
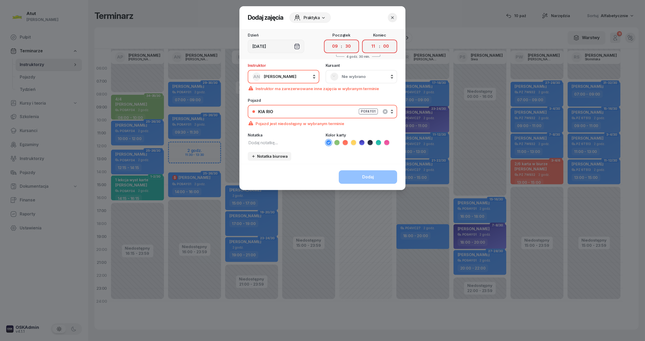
click at [368, 41] on select "00 01 02 03 04 05 06 07 08 09 10 11 12 13 14 15 16 17 18 19 20 21 22 23" at bounding box center [373, 46] width 10 height 11
click at [388, 49] on select "00 05 10 15 20 25 30 35 40 45 50 55" at bounding box center [386, 46] width 10 height 11
select select "30"
click at [381, 41] on select "00 05 10 15 20 25 30 35 40 45 50 55" at bounding box center [386, 46] width 10 height 11
click at [337, 46] on select "00 01 02 03 04 05 06 07 08 09 10 11 12 13 14 15 16 17 18 19 20 21 22 23" at bounding box center [335, 46] width 10 height 11
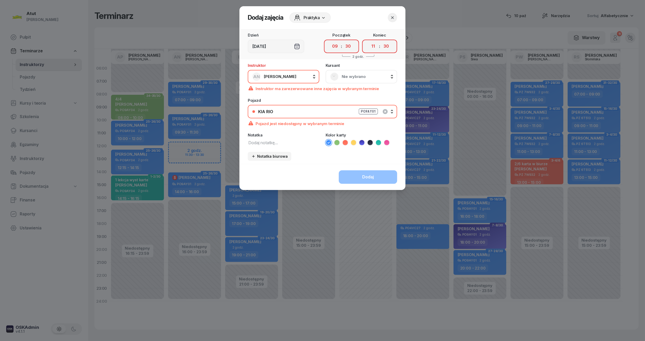
select select "11"
click at [330, 41] on select "00 01 02 03 04 05 06 07 08 09 10 11 12 13 14 15 16 17 18 19 20 21 22 23" at bounding box center [335, 46] width 10 height 11
click at [347, 48] on select "00 05 10 15 20 25 30 35 40 45 50 55" at bounding box center [348, 46] width 10 height 11
select select "45"
click at [343, 41] on select "00 05 10 15 20 25 30 35 40 45 50 55" at bounding box center [348, 46] width 10 height 11
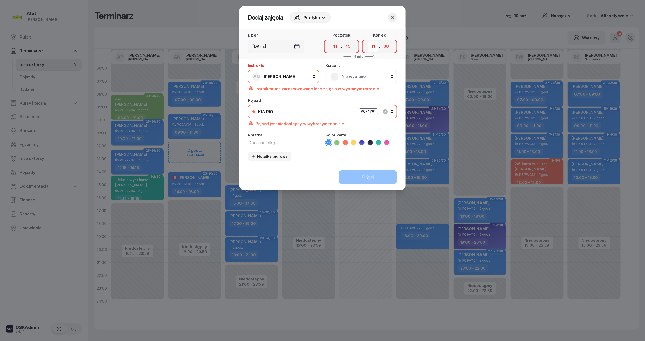
click at [374, 45] on select "00 01 02 03 04 05 06 07 08 09 10 11 12 13 14 15 16 17 18 19 20 21 22 23" at bounding box center [373, 46] width 10 height 11
select select "13"
click at [368, 41] on select "00 01 02 03 04 05 06 07 08 09 10 11 12 13 14 15 16 17 18 19 20 21 22 23" at bounding box center [373, 46] width 10 height 11
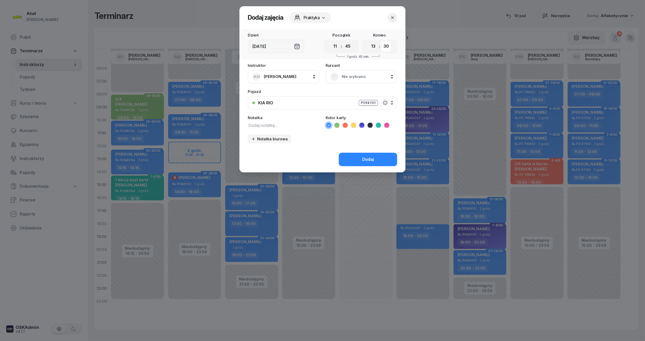
click at [385, 46] on select "00 05 10 15 20 25 30 35 40 45 50 55" at bounding box center [386, 46] width 10 height 11
select select "45"
click at [381, 41] on select "00 05 10 15 20 25 30 35 40 45 50 55" at bounding box center [386, 46] width 10 height 11
click at [358, 84] on div "Instruktor AN [PERSON_NAME] AP [PERSON_NAME] AN [PERSON_NAME] BG [PERSON_NAME] …" at bounding box center [322, 105] width 166 height 83
click at [362, 76] on span "Nie wybrano" at bounding box center [366, 76] width 51 height 7
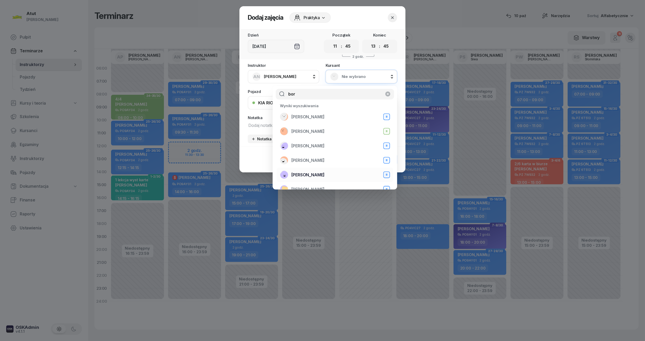
type input "bor"
click at [314, 173] on span "[PERSON_NAME]" at bounding box center [307, 175] width 33 height 7
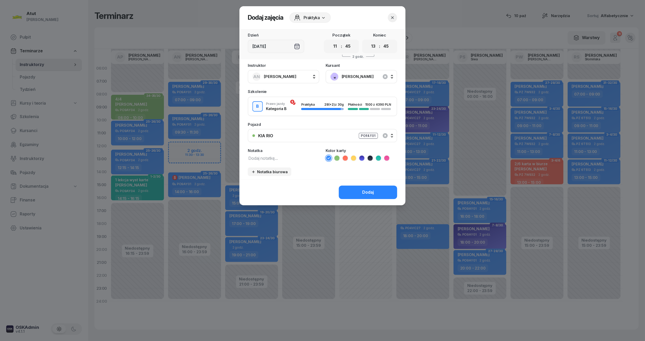
click at [260, 155] on textarea at bounding box center [284, 158] width 72 height 7
type textarea "2/4"
click at [333, 156] on ul at bounding box center [361, 158] width 72 height 6
click at [337, 158] on icon at bounding box center [336, 158] width 5 height 5
click at [365, 194] on div "Dodaj" at bounding box center [368, 192] width 12 height 7
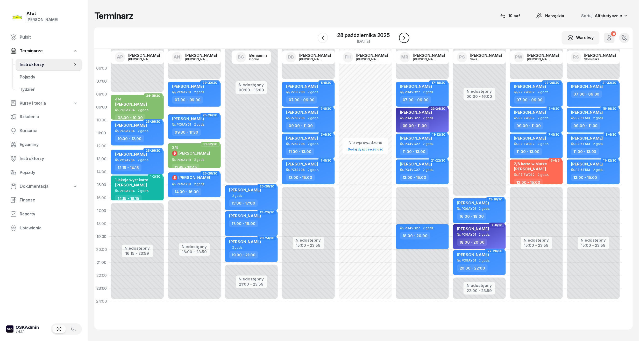
click at [402, 37] on icon "button" at bounding box center [404, 38] width 6 height 6
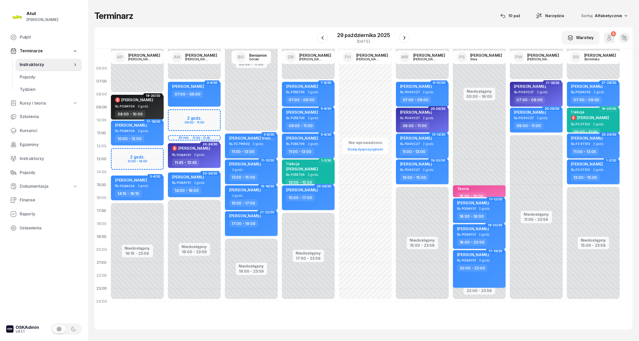
click at [198, 115] on div "Niedostępny 00:00 - 07:00 Niedostępny 16:00 - 23:59 2 godz. 09:00 - 11:00 45 mi…" at bounding box center [194, 185] width 57 height 246
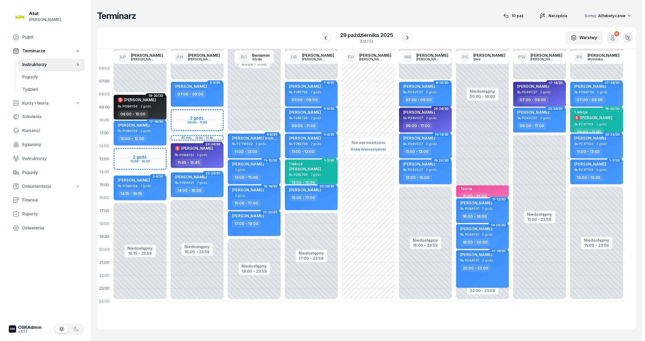
select select "09"
select select "11"
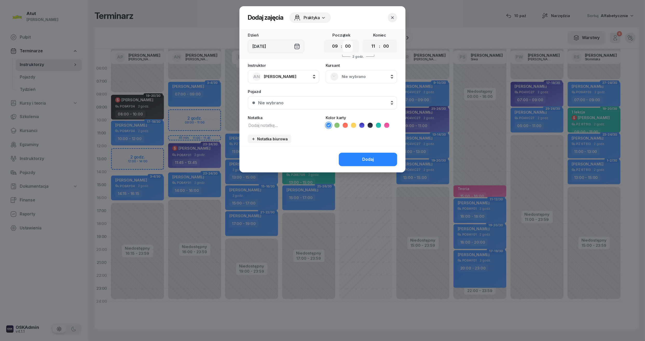
click at [350, 48] on select "00 05 10 15 20 25 30 35 40 45 50 55" at bounding box center [348, 46] width 10 height 11
select select "30"
click at [343, 41] on select "00 05 10 15 20 25 30 35 40 45 50 55" at bounding box center [348, 46] width 10 height 11
drag, startPoint x: 388, startPoint y: 46, endPoint x: 387, endPoint y: 50, distance: 4.5
click at [388, 46] on select "00 05 10 15 20 25 30 35 40 45 50 55" at bounding box center [386, 46] width 10 height 11
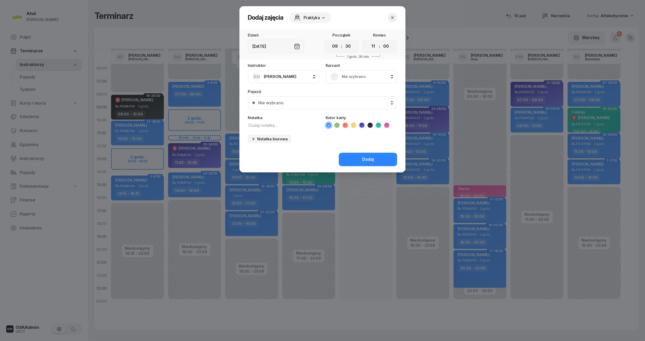
select select "30"
click at [381, 41] on select "00 05 10 15 20 25 30 35 40 45 50 55" at bounding box center [386, 46] width 10 height 11
click at [358, 75] on span "Nie wybrano" at bounding box center [366, 76] width 51 height 7
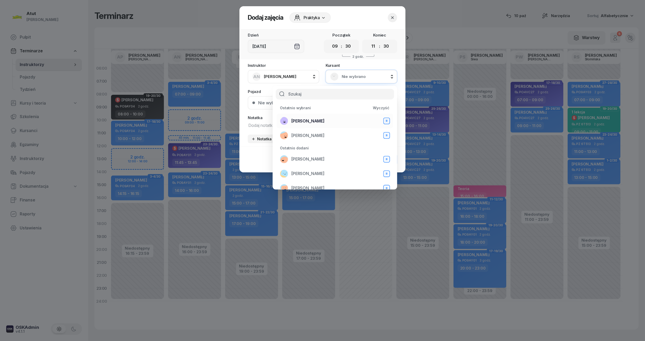
click at [313, 116] on li "[PERSON_NAME] B" at bounding box center [335, 121] width 116 height 15
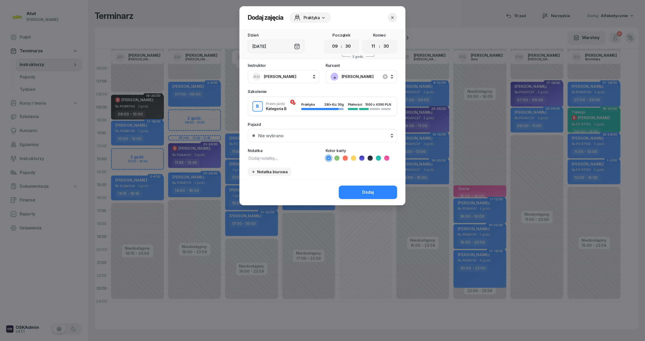
click at [271, 156] on textarea at bounding box center [284, 158] width 72 height 7
type textarea "4/4"
click at [338, 158] on icon at bounding box center [336, 158] width 5 height 5
click at [319, 135] on div "Nie wybrano" at bounding box center [325, 136] width 134 height 4
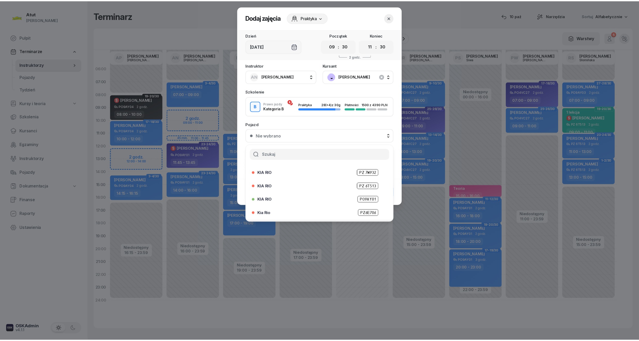
scroll to position [64, 0]
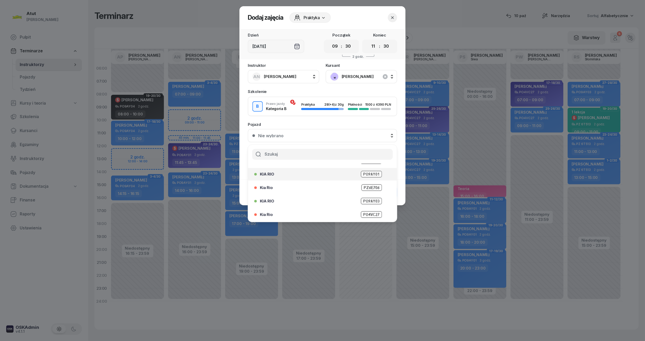
click at [372, 176] on span "PO9AY01" at bounding box center [371, 174] width 21 height 6
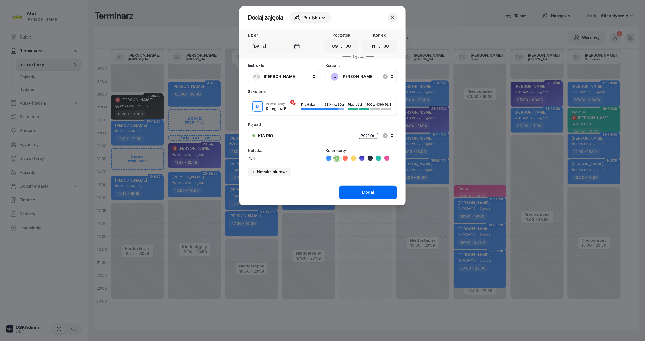
click at [371, 189] on div "Dodaj" at bounding box center [368, 192] width 12 height 7
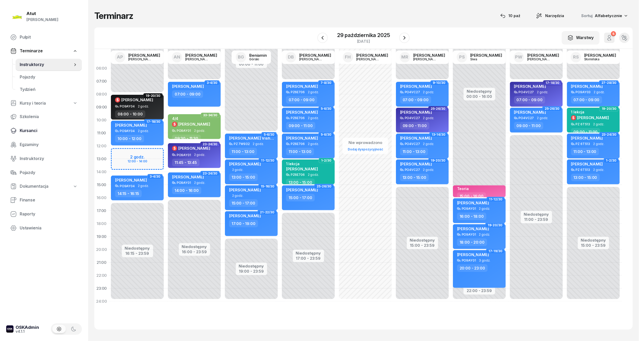
click at [23, 129] on span "Kursanci" at bounding box center [49, 131] width 58 height 7
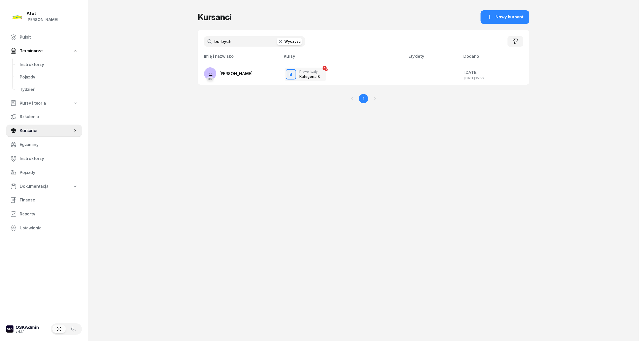
drag, startPoint x: 242, startPoint y: 42, endPoint x: -18, endPoint y: 74, distance: 261.6
click at [0, 74] on html "[PERSON_NAME] [PERSON_NAME] Pulpit Terminarze Instruktorzy Pojazdy Tydzień Kurs…" at bounding box center [319, 170] width 639 height 341
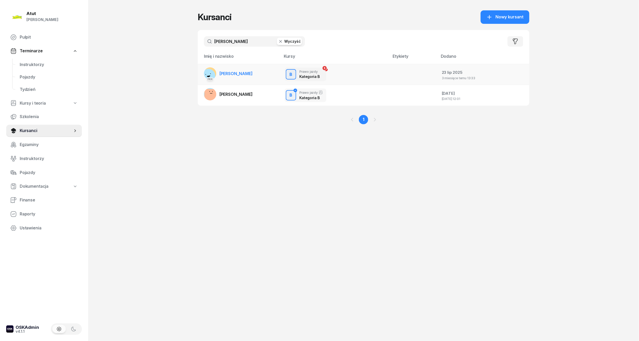
type input "[PERSON_NAME]"
click at [244, 68] on link "PKK [PERSON_NAME]" at bounding box center [228, 73] width 49 height 12
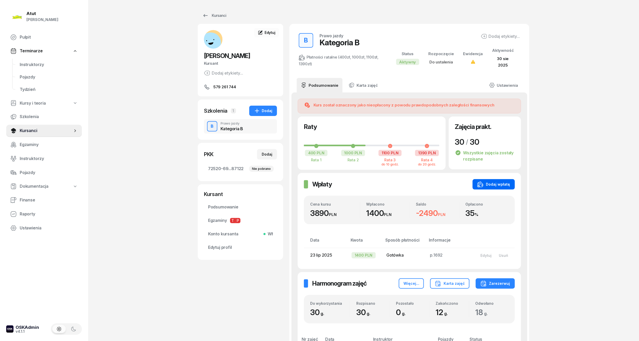
click at [504, 184] on div "Dodaj wpłatę" at bounding box center [494, 185] width 33 height 6
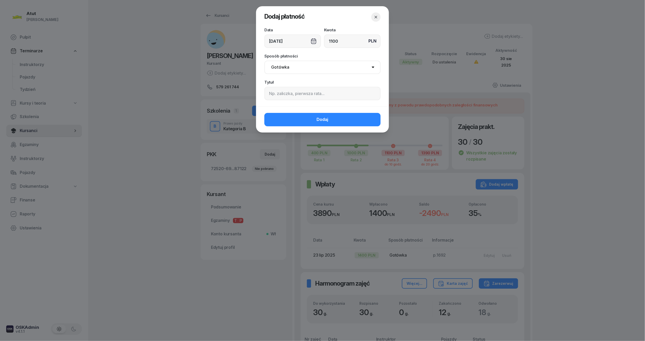
type input "1100"
click at [299, 88] on input at bounding box center [322, 93] width 116 height 13
type input "p.2406"
click at [296, 65] on select "Gotówka Karta Przelew Płatności online BLIK" at bounding box center [322, 67] width 116 height 13
select select "card"
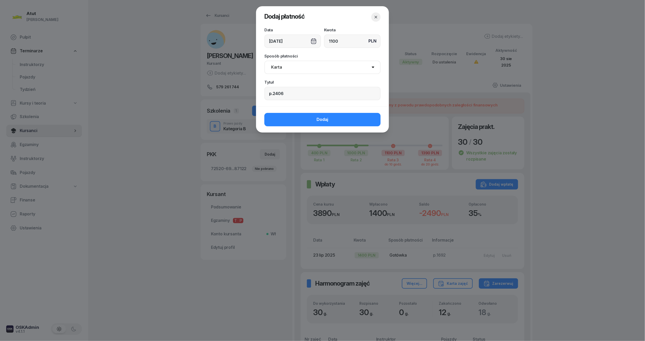
click at [264, 61] on select "Gotówka Karta Przelew Płatności online BLIK" at bounding box center [322, 67] width 116 height 13
click at [362, 120] on button "Dodaj" at bounding box center [322, 119] width 116 height 13
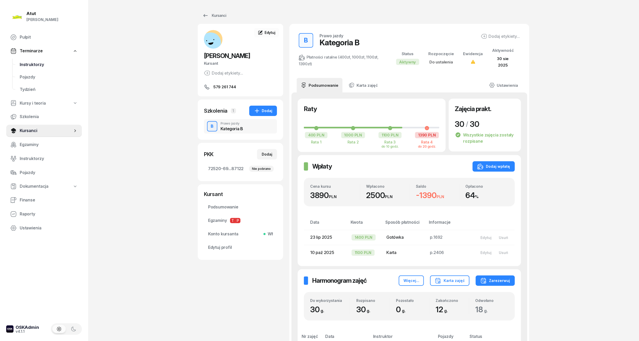
click at [46, 68] on link "Instruktorzy" at bounding box center [49, 65] width 66 height 12
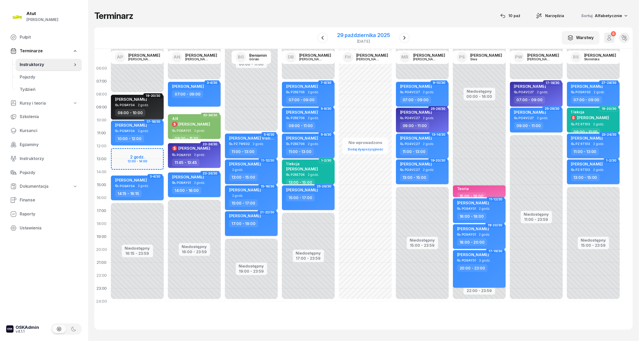
click at [366, 35] on div "29 października 2025" at bounding box center [363, 35] width 53 height 5
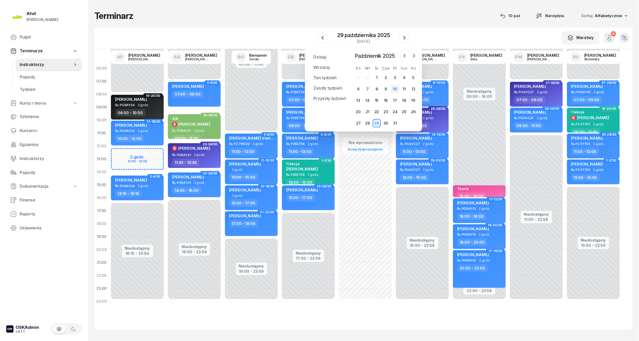
click at [394, 89] on div "10" at bounding box center [395, 89] width 8 height 8
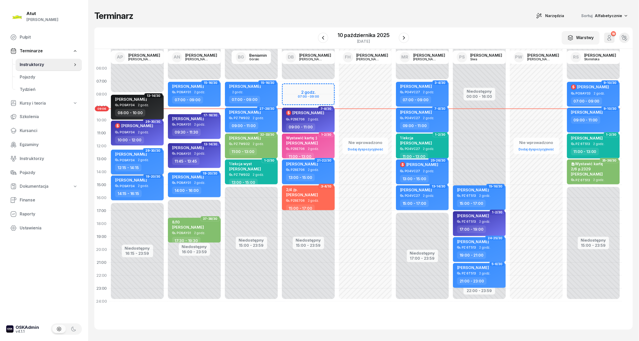
click at [148, 159] on span "2 godz." at bounding box center [143, 160] width 11 height 4
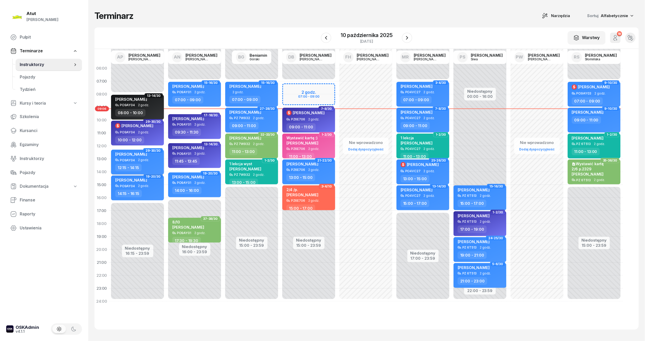
select select "12"
select select "15"
select select "14"
select select "15"
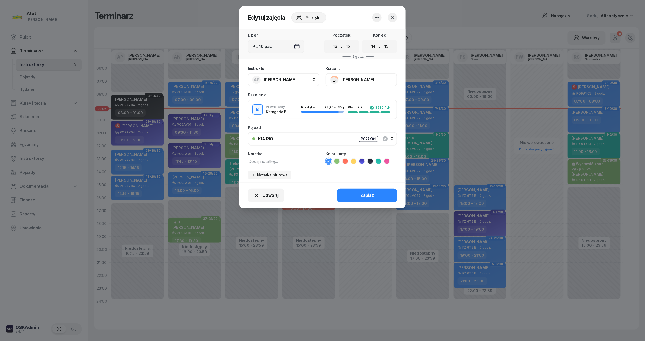
click at [354, 79] on button "[PERSON_NAME]" at bounding box center [361, 79] width 72 height 13
click at [338, 101] on link "Otwórz profil" at bounding box center [360, 97] width 68 height 13
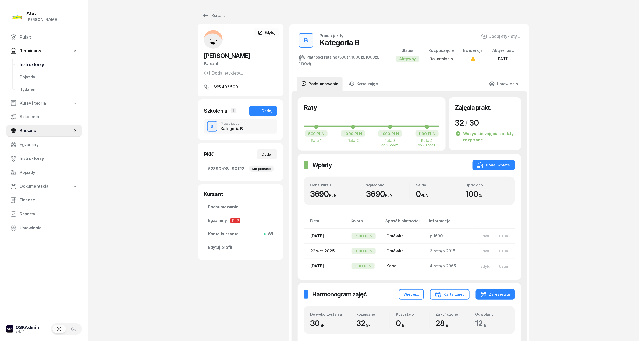
click at [28, 61] on span "Instruktorzy" at bounding box center [49, 64] width 58 height 7
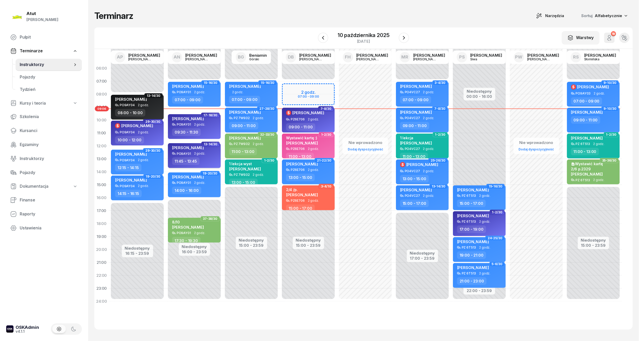
click at [200, 152] on span "2 godz." at bounding box center [199, 154] width 11 height 4
select select "11"
select select "45"
select select "13"
select select "45"
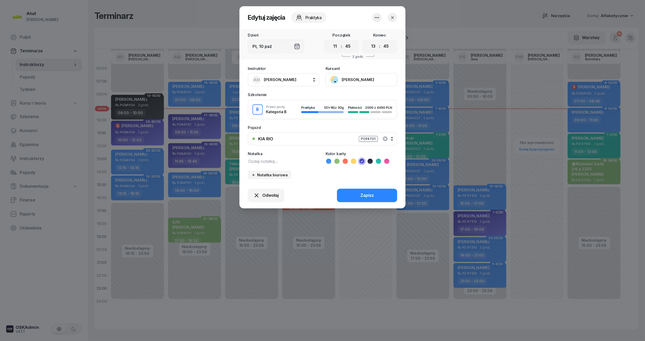
click at [348, 79] on button "[PERSON_NAME]" at bounding box center [361, 79] width 72 height 13
click at [347, 96] on div "Otwórz profil" at bounding box center [342, 97] width 25 height 7
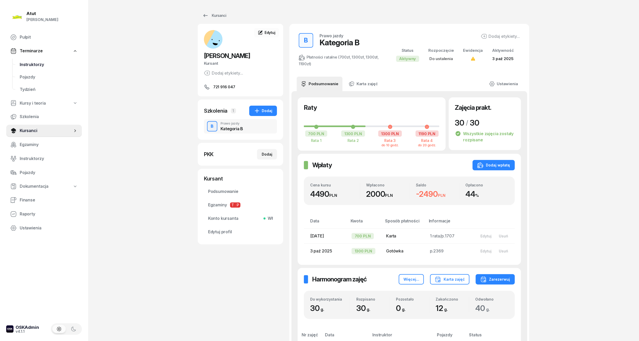
click at [23, 63] on span "Instruktorzy" at bounding box center [49, 64] width 58 height 7
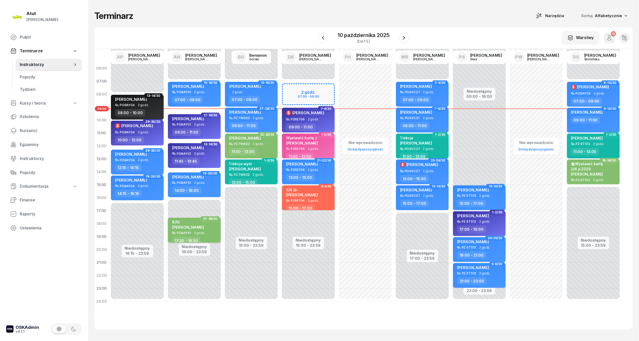
click at [189, 227] on span "[PERSON_NAME]" at bounding box center [188, 227] width 32 height 5
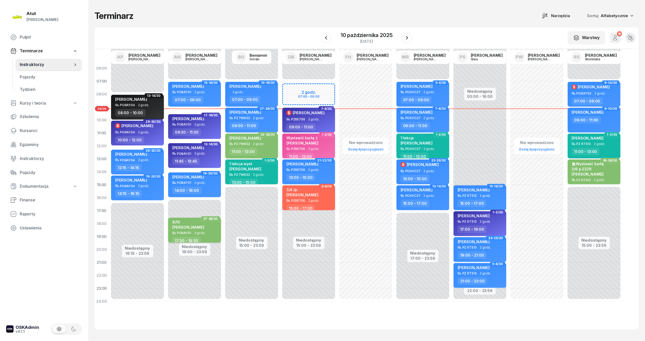
select select "17"
select select "30"
select select "19"
select select "30"
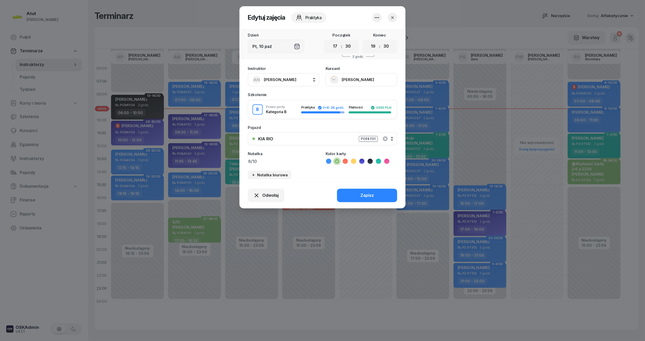
click at [361, 75] on button "[PERSON_NAME]" at bounding box center [361, 79] width 72 height 13
click at [360, 99] on link "Otwórz profil" at bounding box center [360, 97] width 68 height 13
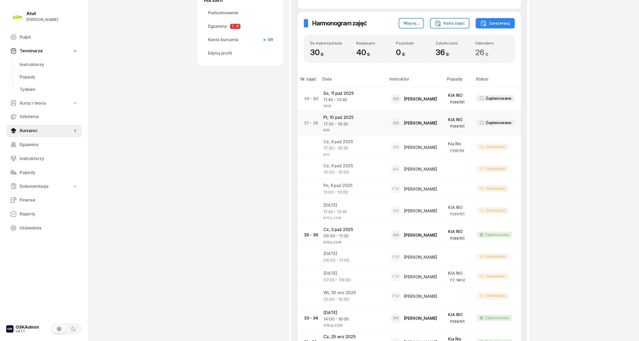
scroll to position [138, 0]
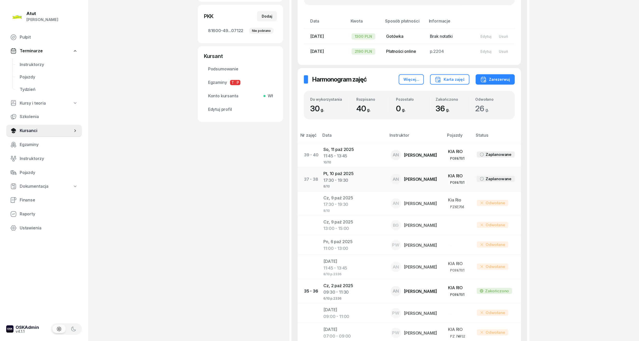
click at [343, 179] on div "17:30 - 19:30" at bounding box center [353, 180] width 59 height 7
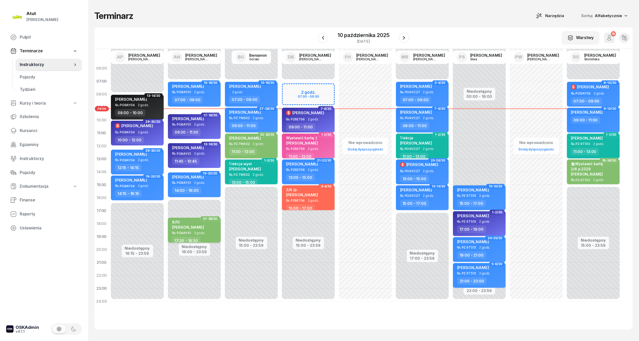
click at [192, 229] on span "[PERSON_NAME]" at bounding box center [188, 227] width 32 height 5
select select "17"
select select "30"
select select "19"
select select "30"
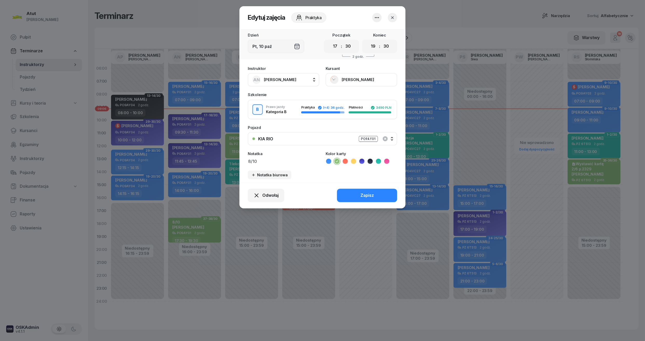
click at [267, 161] on textarea "8/10" at bounding box center [284, 161] width 72 height 7
type textarea "8/10 p.2336"
click at [374, 198] on button "Zapisz" at bounding box center [367, 195] width 60 height 13
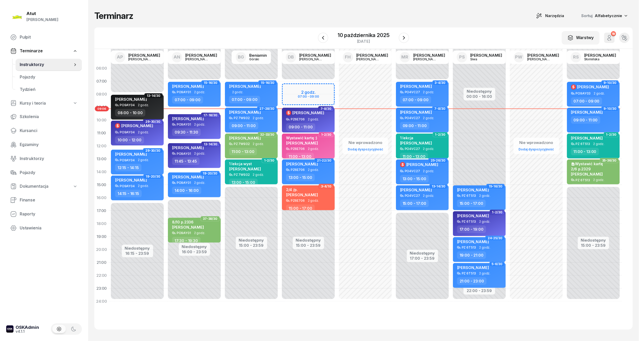
click at [310, 144] on span "[PERSON_NAME]" at bounding box center [302, 143] width 32 height 5
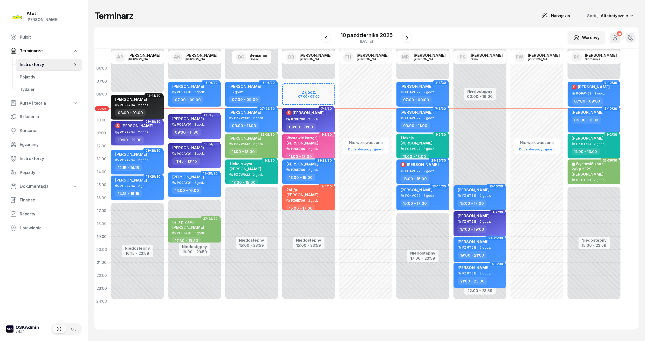
select select "11"
select select "13"
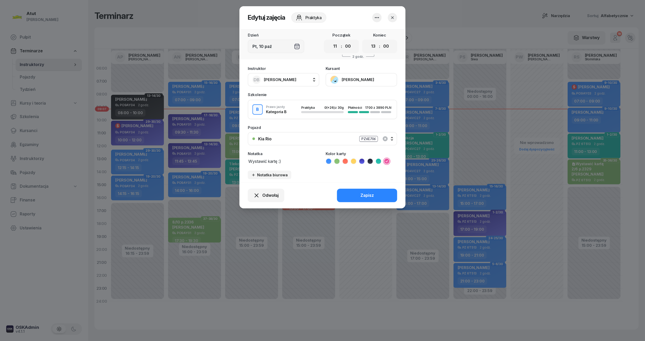
click at [348, 82] on button "[PERSON_NAME]" at bounding box center [361, 79] width 72 height 13
click at [328, 160] on icon at bounding box center [328, 161] width 5 height 5
drag, startPoint x: 246, startPoint y: 161, endPoint x: 62, endPoint y: 169, distance: 184.3
click at [62, 169] on div "Edytuj zajęcia Praktyka Dzień Pt, [DATE] Początek 00 01 02 03 04 05 06 07 08 09…" at bounding box center [322, 170] width 645 height 341
click at [366, 193] on div "Zapisz" at bounding box center [366, 195] width 13 height 7
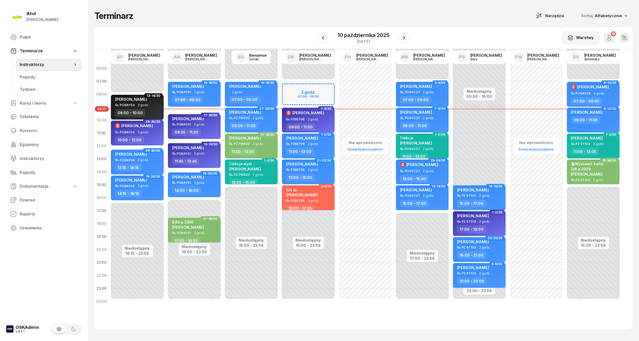
click at [594, 94] on span "2 godz." at bounding box center [599, 94] width 11 height 4
select select "07"
select select "09"
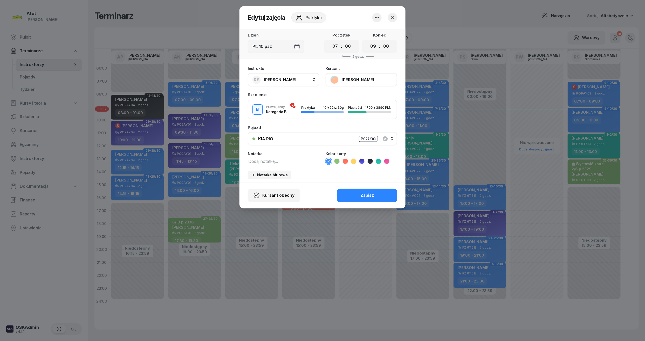
click at [372, 76] on button "[PERSON_NAME]" at bounding box center [361, 79] width 72 height 13
click at [345, 97] on div "Otwórz profil" at bounding box center [342, 97] width 25 height 7
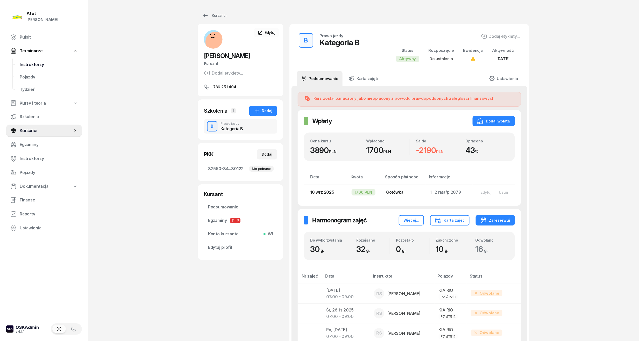
click at [38, 64] on span "Instruktorzy" at bounding box center [49, 64] width 58 height 7
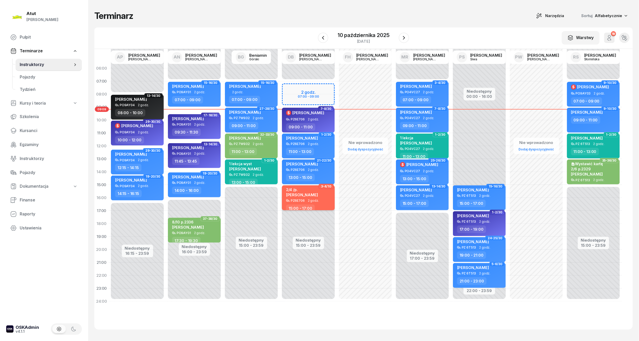
click at [310, 196] on span "[PERSON_NAME]" at bounding box center [302, 195] width 32 height 5
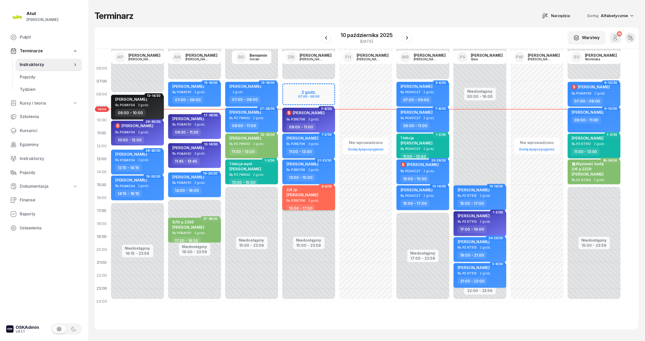
select select "15"
select select "17"
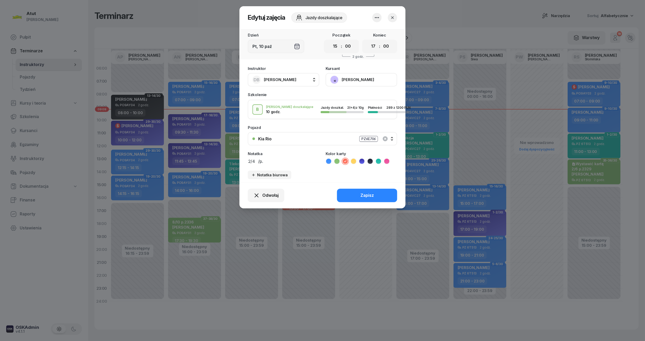
click at [367, 79] on button "[PERSON_NAME]" at bounding box center [361, 79] width 72 height 13
click at [359, 99] on link "Otwórz profil" at bounding box center [360, 97] width 68 height 13
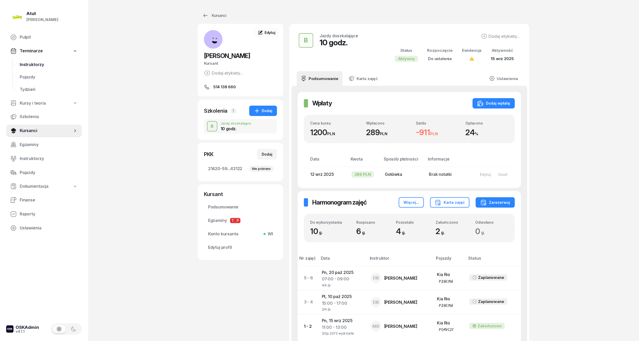
click at [32, 62] on span "Instruktorzy" at bounding box center [49, 64] width 58 height 7
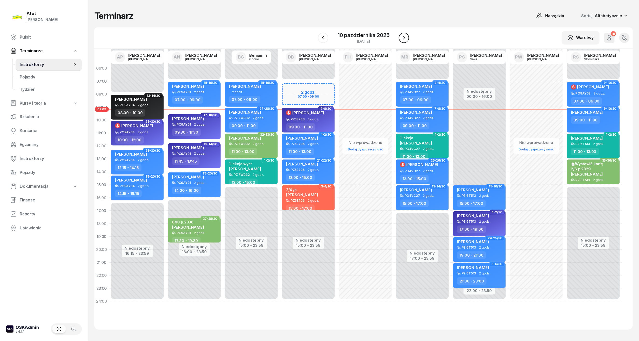
click at [405, 37] on icon "button" at bounding box center [404, 38] width 6 height 6
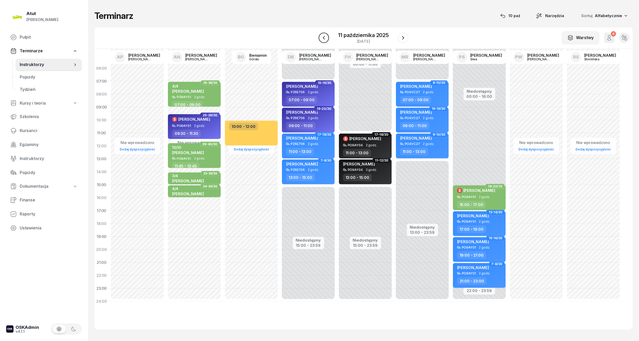
click at [326, 39] on icon "button" at bounding box center [324, 38] width 6 height 6
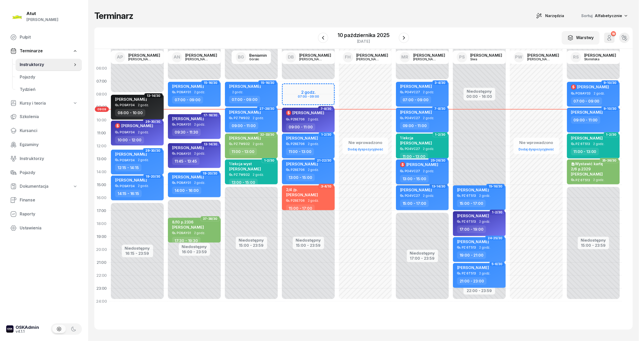
click at [433, 168] on div "$ [PERSON_NAME]" at bounding box center [419, 166] width 38 height 8
select select "13"
select select "15"
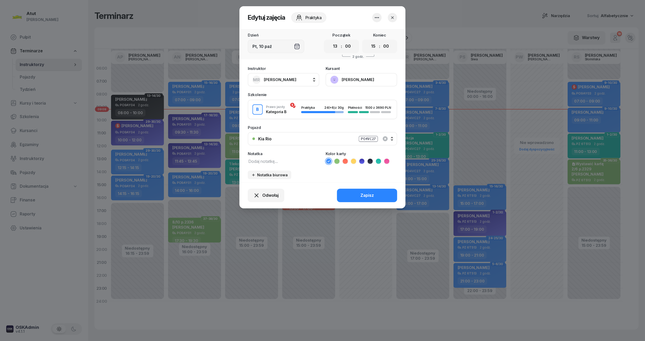
click at [354, 79] on button "[PERSON_NAME]" at bounding box center [361, 79] width 72 height 13
click at [350, 99] on div "Otwórz profil" at bounding box center [342, 97] width 25 height 7
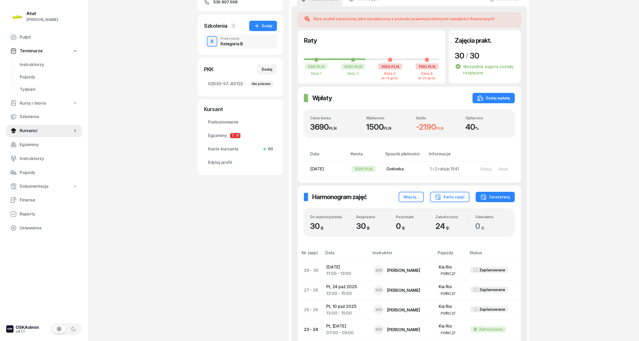
scroll to position [242, 0]
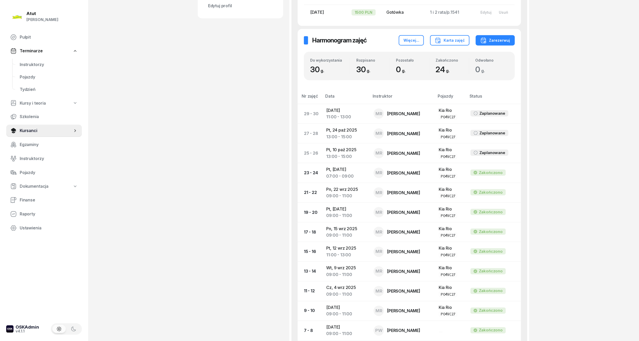
click at [631, 205] on div "Atut [PERSON_NAME] Pulpit Terminarze Instruktorzy Pojazdy Tydzień Kursy i teori…" at bounding box center [319, 114] width 639 height 712
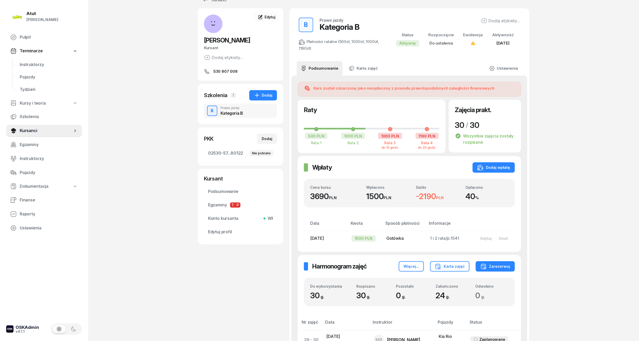
scroll to position [0, 0]
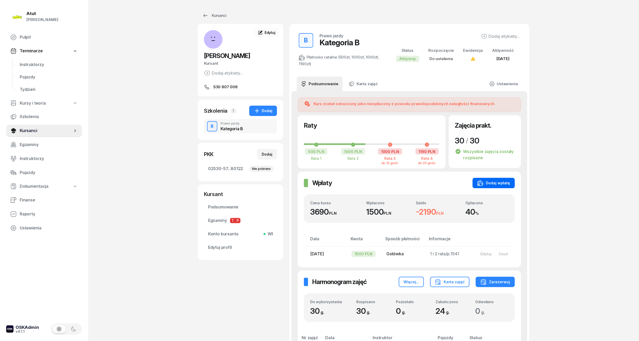
click at [496, 182] on div "Dodaj wpłatę" at bounding box center [494, 183] width 33 height 6
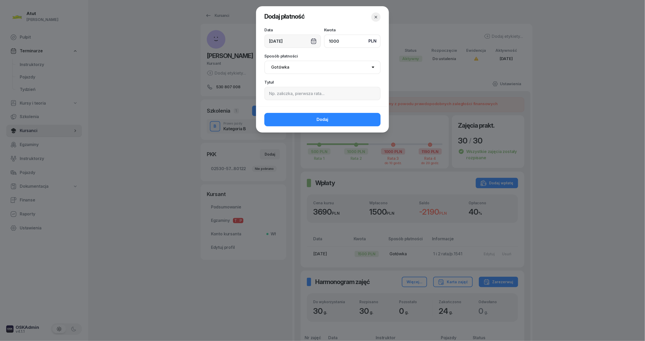
type input "1000"
click at [306, 97] on input at bounding box center [322, 93] width 116 height 13
paste input "2216"
type input "3 rata/p.2216"
click at [312, 118] on button "Dodaj" at bounding box center [322, 119] width 116 height 13
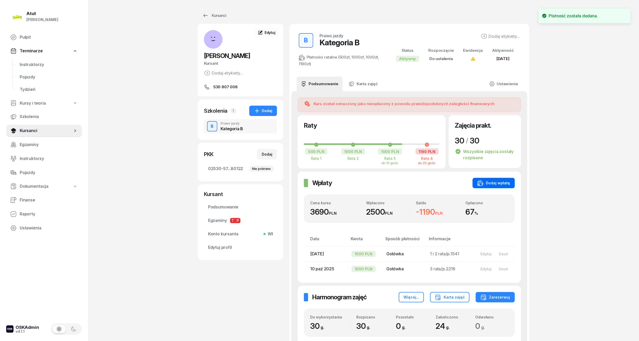
click at [490, 186] on div "Dodaj wpłatę" at bounding box center [494, 183] width 33 height 6
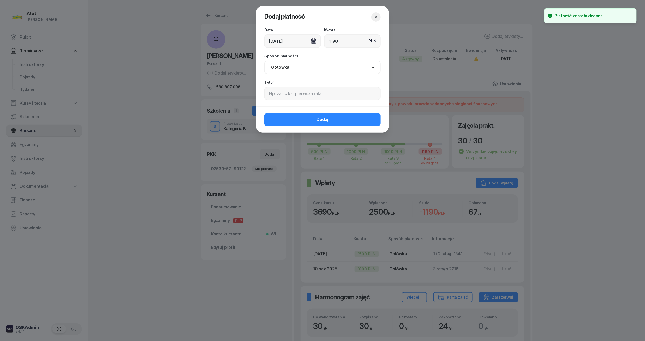
type input "1190"
click at [294, 91] on input at bounding box center [322, 93] width 116 height 13
paste input "2216"
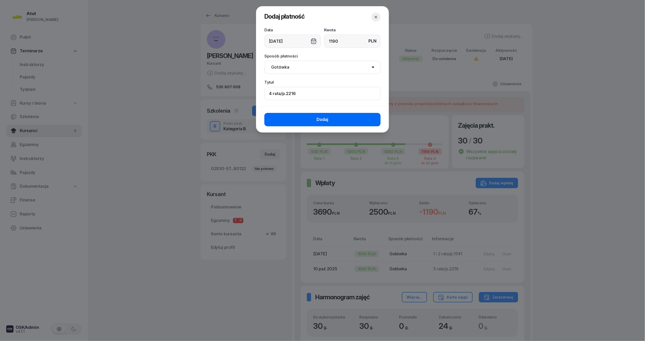
type input "4 rata/p.2216"
click at [325, 124] on button "Dodaj" at bounding box center [322, 119] width 116 height 13
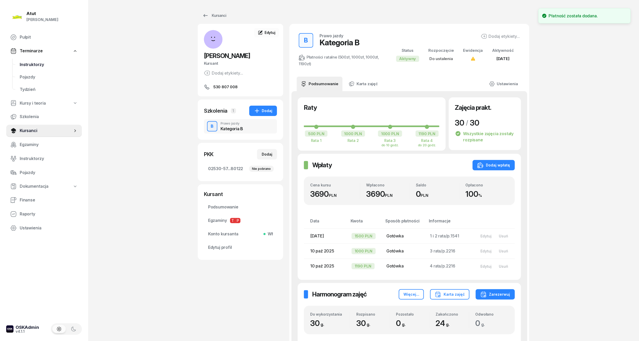
click at [36, 66] on span "Instruktorzy" at bounding box center [49, 64] width 58 height 7
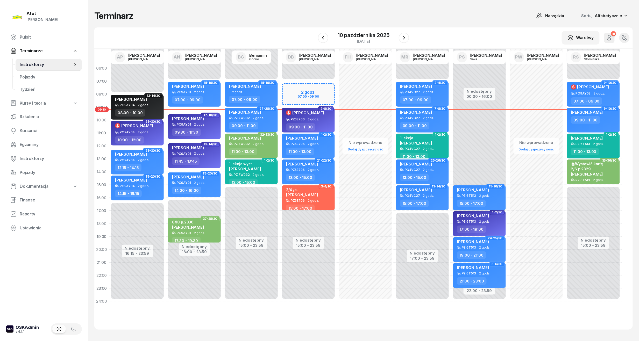
click at [491, 191] on div "[PERSON_NAME]" at bounding box center [480, 191] width 46 height 6
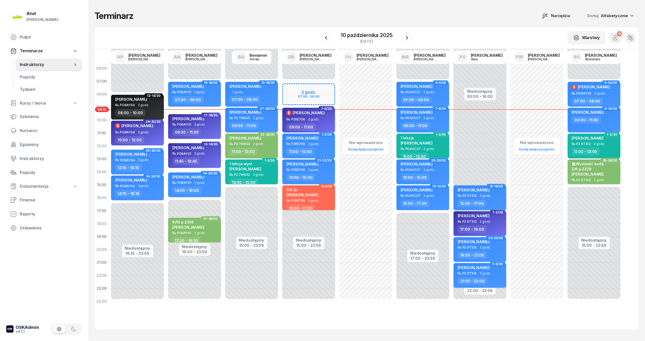
select select "15"
select select "17"
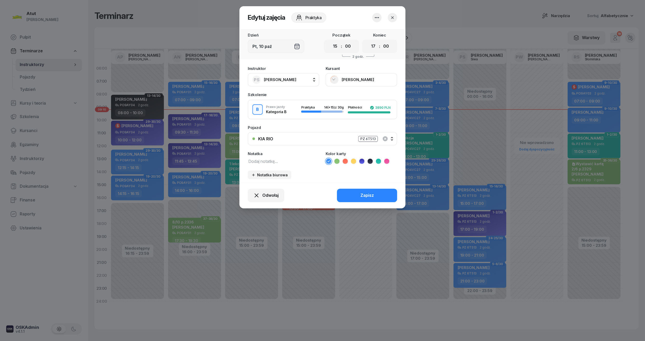
click at [397, 18] on header "Edytuj zajęcia Praktyka" at bounding box center [322, 17] width 166 height 23
click at [395, 16] on button "button" at bounding box center [392, 17] width 9 height 9
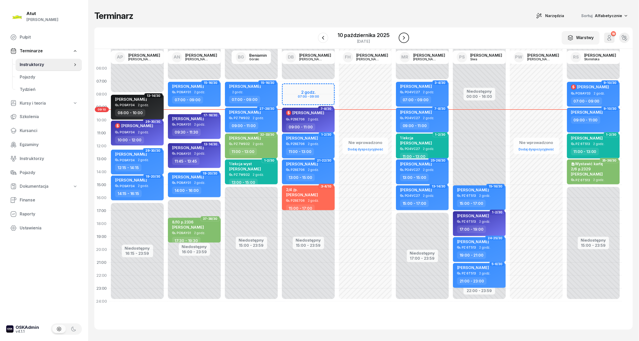
click at [402, 39] on icon "button" at bounding box center [404, 38] width 6 height 6
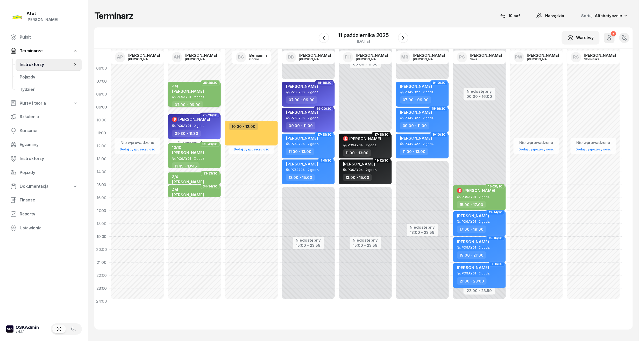
click at [198, 88] on div "4/4 [PERSON_NAME]" at bounding box center [195, 89] width 46 height 11
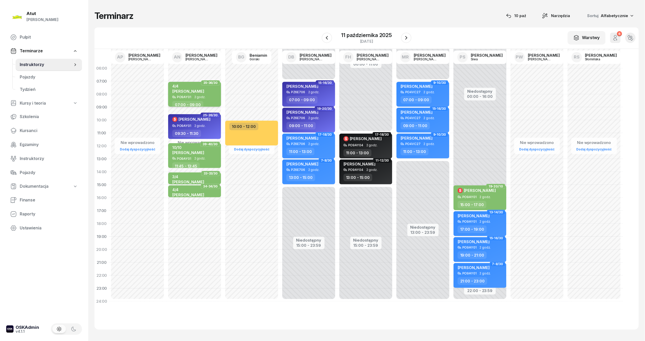
select select "07"
select select "09"
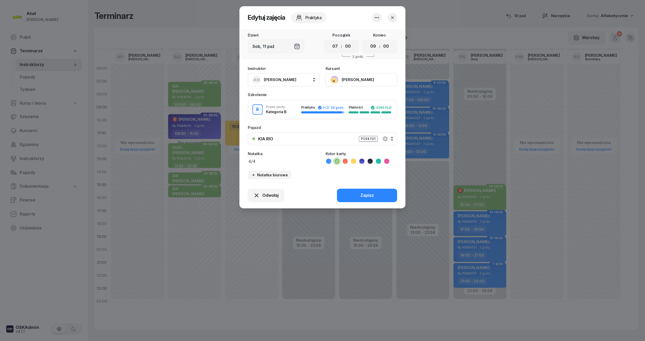
click at [337, 79] on button "[PERSON_NAME]" at bounding box center [361, 79] width 72 height 13
click at [345, 97] on div "Otwórz profil" at bounding box center [342, 97] width 25 height 7
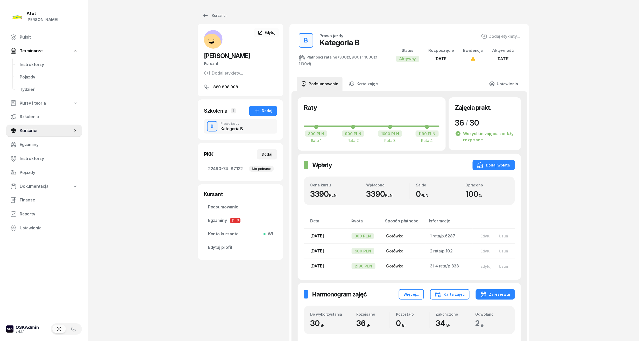
scroll to position [173, 0]
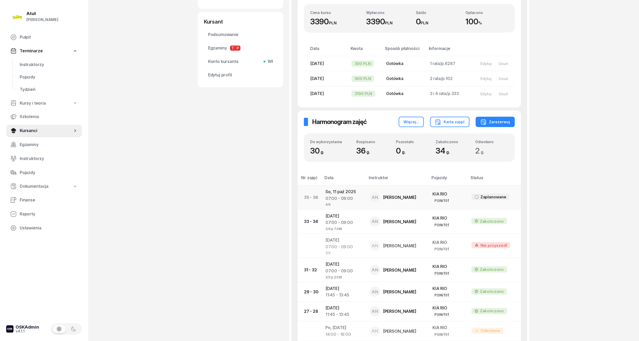
click at [355, 200] on div "07:00 - 09:00" at bounding box center [344, 199] width 36 height 7
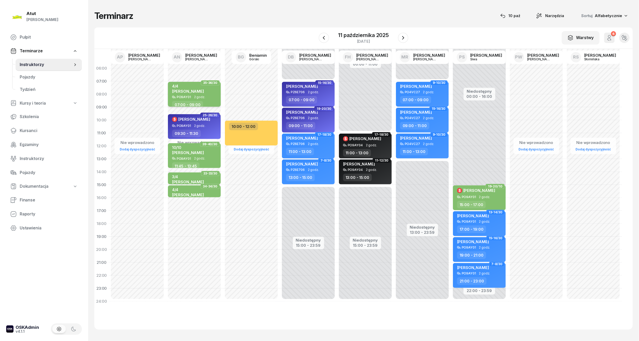
click at [195, 89] on span "[PERSON_NAME]" at bounding box center [188, 91] width 32 height 5
select select "07"
select select "09"
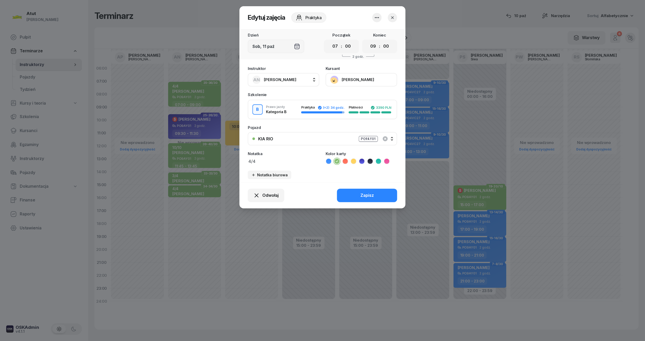
click at [295, 160] on textarea "4/4" at bounding box center [284, 161] width 72 height 7
type textarea "4/4 p.7348"
click at [362, 190] on button "Zapisz" at bounding box center [367, 195] width 60 height 13
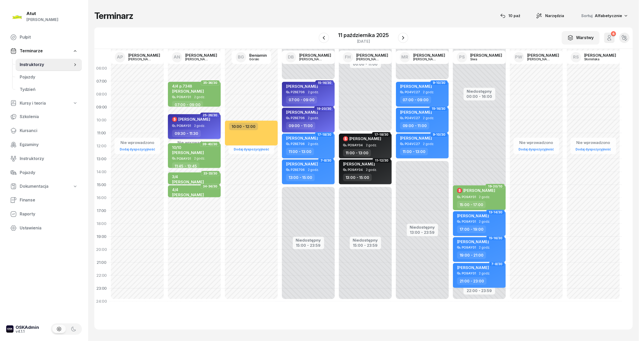
click at [207, 125] on div "PO9AY01 2 godz." at bounding box center [195, 126] width 46 height 4
select select "09"
select select "30"
select select "11"
select select "30"
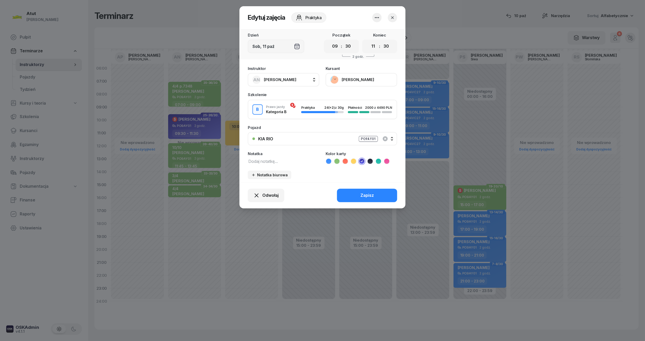
click at [367, 78] on button "[PERSON_NAME]" at bounding box center [361, 79] width 72 height 13
click at [362, 96] on link "Otwórz profil" at bounding box center [360, 97] width 68 height 13
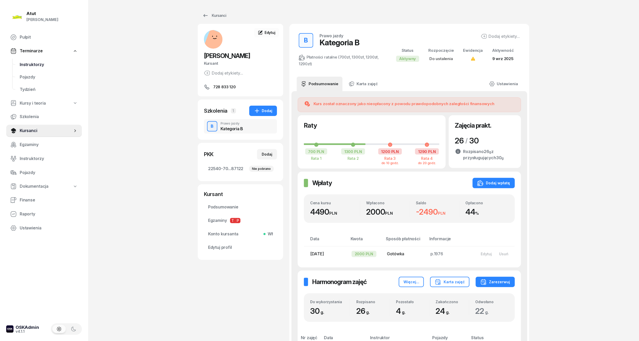
click at [41, 59] on link "Instruktorzy" at bounding box center [49, 65] width 66 height 12
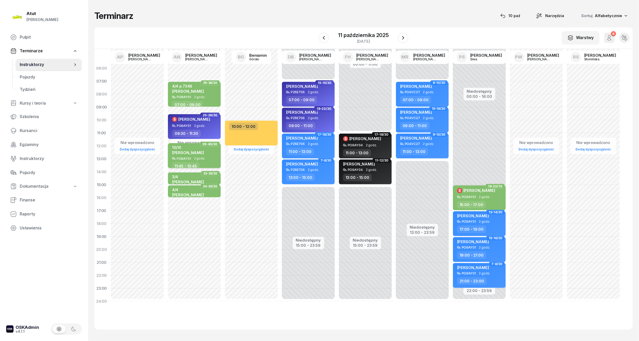
click at [184, 153] on span "[PERSON_NAME]" at bounding box center [188, 152] width 32 height 5
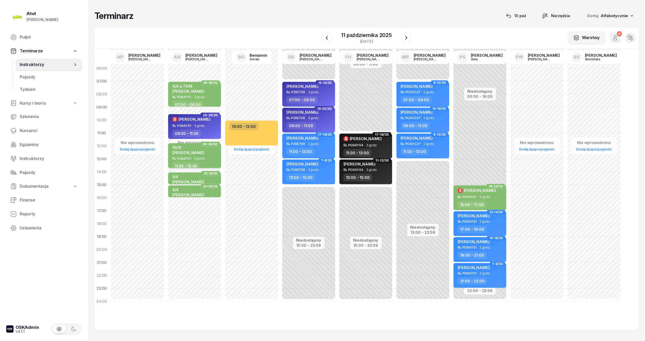
select select "11"
select select "45"
select select "13"
select select "45"
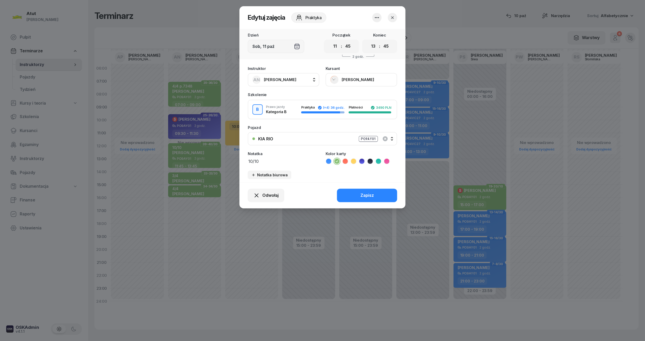
click at [350, 77] on button "[PERSON_NAME]" at bounding box center [361, 79] width 72 height 13
click at [348, 93] on link "Otwórz profil" at bounding box center [360, 97] width 68 height 13
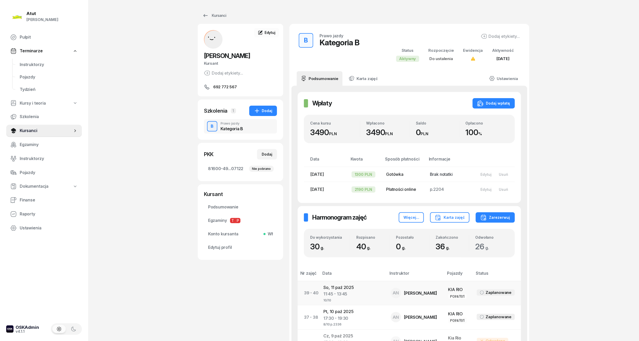
click at [337, 297] on div "11:45 - 13:45" at bounding box center [353, 294] width 59 height 7
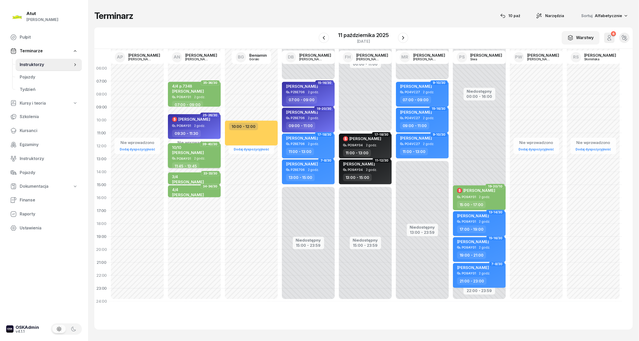
click at [178, 155] on span "[PERSON_NAME]" at bounding box center [188, 152] width 32 height 5
select select "11"
select select "45"
select select "13"
select select "45"
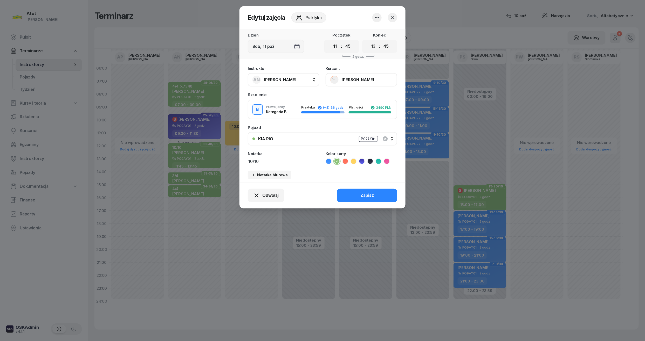
click at [283, 162] on textarea "10/10" at bounding box center [284, 161] width 72 height 7
type textarea "10/10 p.2336"
click at [378, 194] on button "Zapisz" at bounding box center [367, 195] width 60 height 13
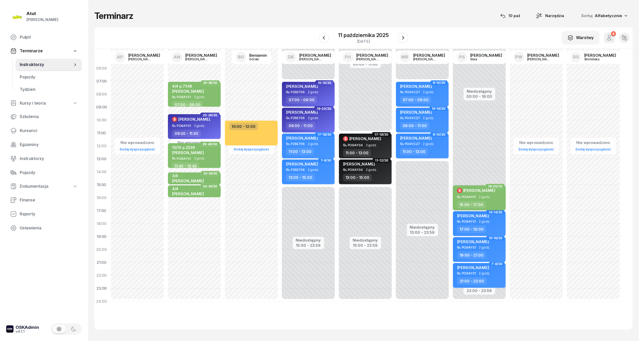
click at [485, 194] on div "$ [PERSON_NAME]" at bounding box center [476, 192] width 38 height 8
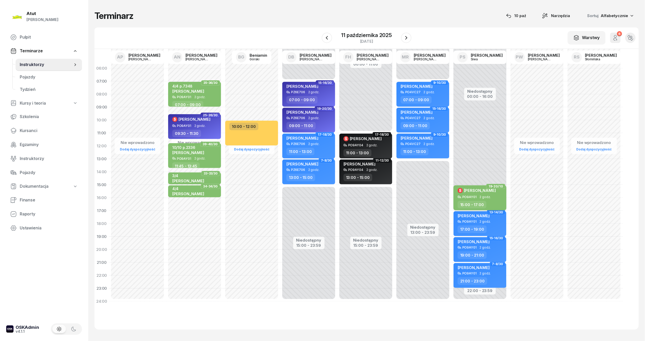
select select "15"
select select "17"
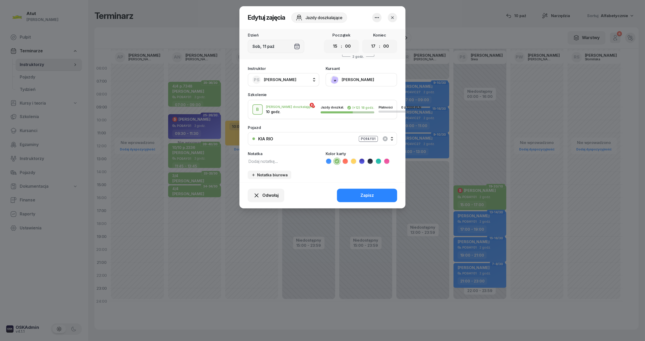
click at [363, 83] on button "[PERSON_NAME]" at bounding box center [361, 79] width 72 height 13
click at [348, 96] on div "Otwórz profil" at bounding box center [342, 97] width 25 height 7
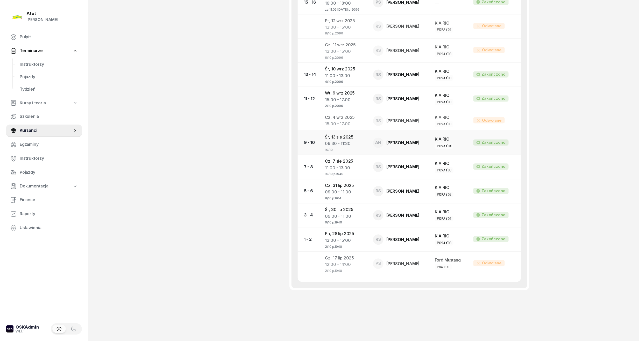
scroll to position [457, 0]
click at [343, 194] on div "09:00 - 11:00" at bounding box center [345, 192] width 40 height 7
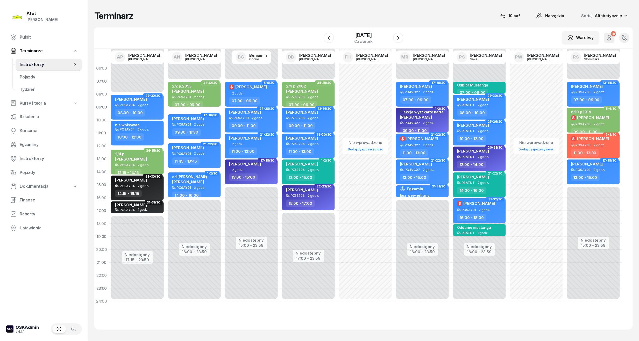
click at [589, 122] on div "8/10 p.1914 $ [PERSON_NAME]" at bounding box center [590, 116] width 38 height 13
select select "09"
select select "11"
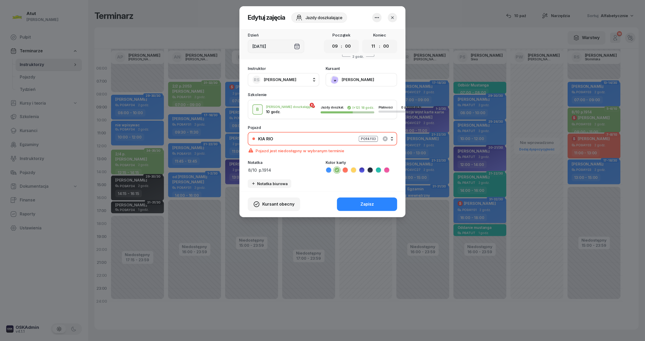
click at [295, 164] on div "Notatka 8/10 p.1914" at bounding box center [284, 167] width 72 height 13
click at [281, 171] on textarea "8/10 p.1914" at bounding box center [284, 170] width 72 height 7
type textarea "8/10 p.1940"
click at [369, 200] on button "Zapisz" at bounding box center [367, 204] width 60 height 13
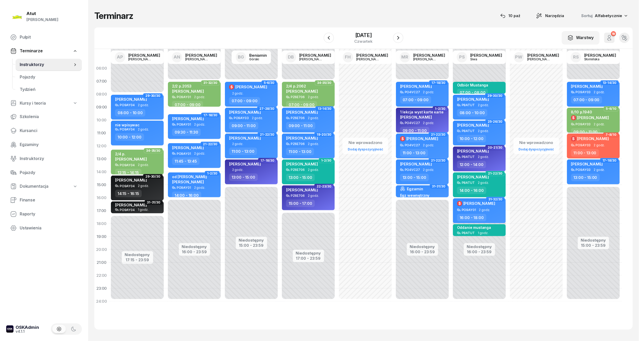
click at [587, 120] on div "$ [PERSON_NAME]" at bounding box center [590, 118] width 38 height 6
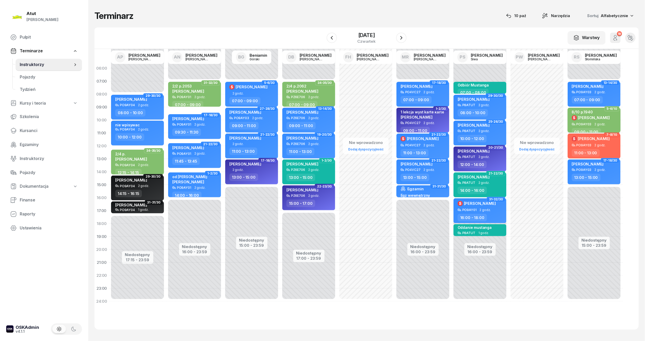
select select "09"
select select "11"
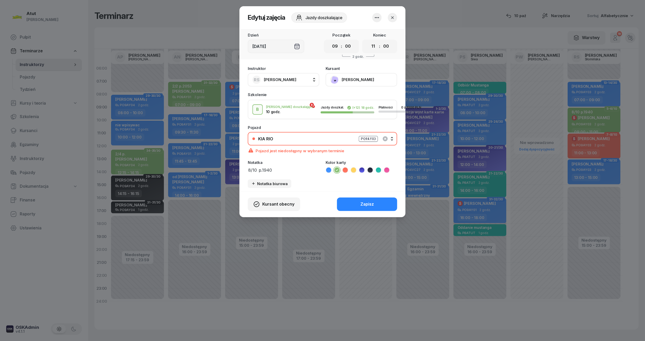
click at [365, 79] on button "[PERSON_NAME]" at bounding box center [361, 79] width 72 height 13
click at [358, 96] on link "Otwórz profil" at bounding box center [360, 97] width 68 height 13
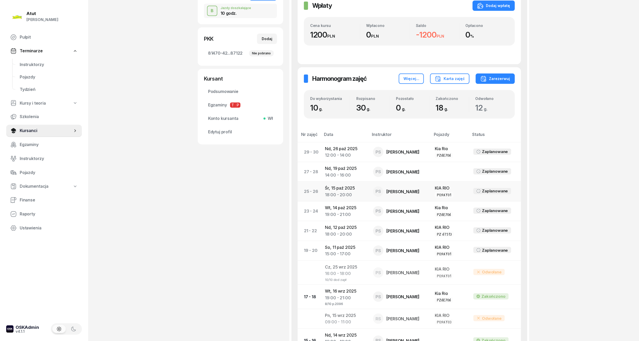
scroll to position [138, 0]
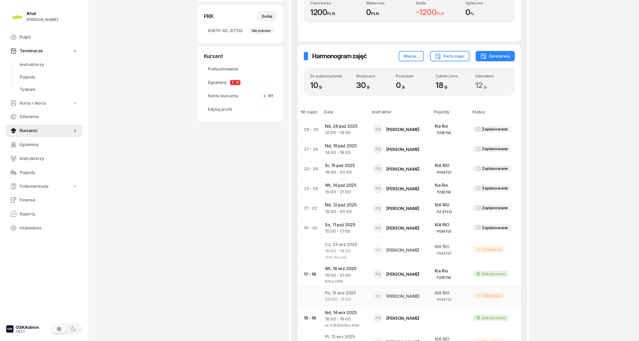
drag, startPoint x: 351, startPoint y: 201, endPoint x: 329, endPoint y: 288, distance: 88.8
click at [329, 288] on td "Pn, [DATE] 09:00 - 11:00" at bounding box center [345, 297] width 48 height 20
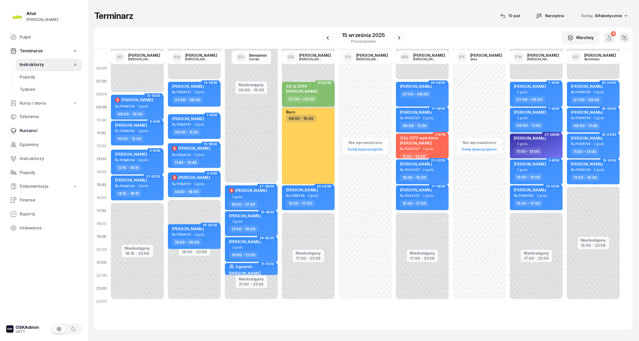
click at [21, 133] on span "Kursanci" at bounding box center [49, 131] width 58 height 7
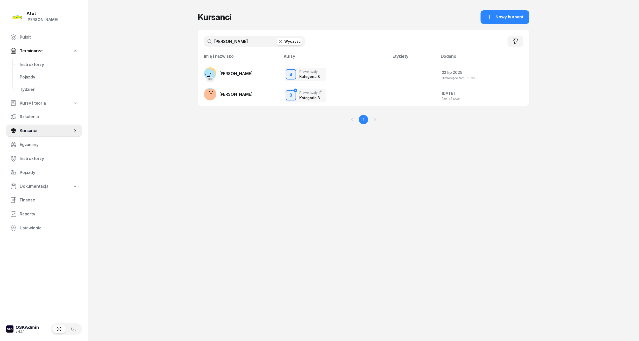
drag, startPoint x: 236, startPoint y: 44, endPoint x: 158, endPoint y: 47, distance: 77.9
click at [158, 47] on div "Atut [PERSON_NAME] Pulpit Terminarze Instruktorzy Pojazdy Tydzień Kursy i teori…" at bounding box center [319, 170] width 639 height 341
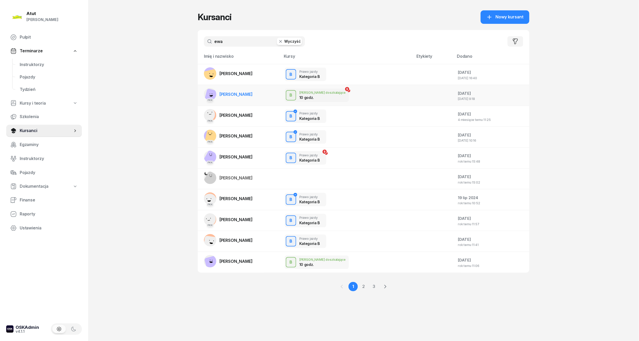
type input "ewa"
click at [250, 97] on link "PKK [PERSON_NAME]" at bounding box center [228, 94] width 49 height 12
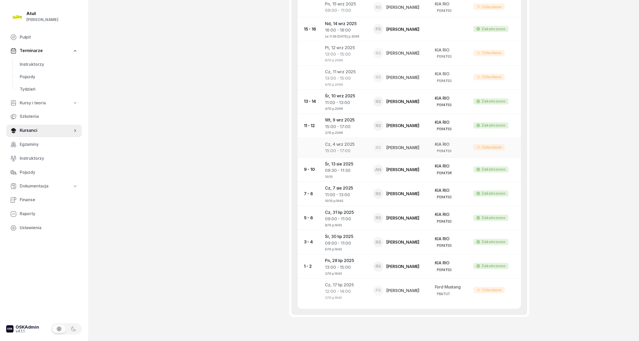
scroll to position [449, 0]
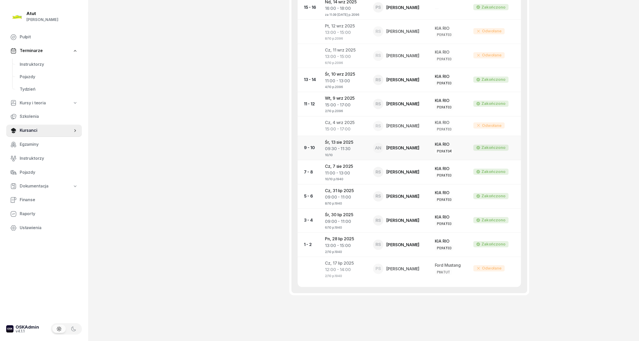
click at [342, 151] on div "09:30 - 11:30" at bounding box center [345, 149] width 40 height 7
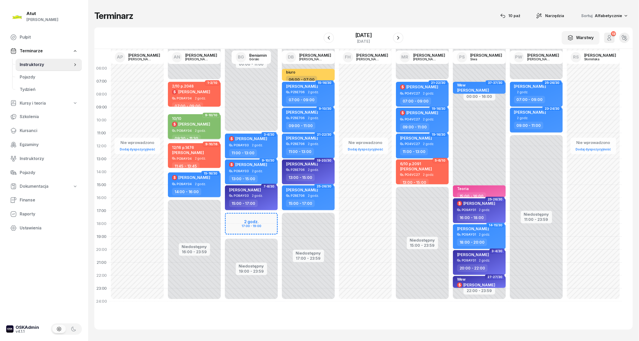
click at [196, 124] on span "[PERSON_NAME]" at bounding box center [194, 124] width 32 height 5
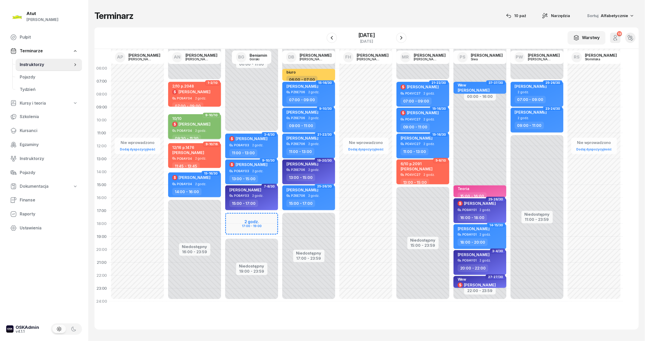
select select "09"
select select "30"
select select "11"
select select "30"
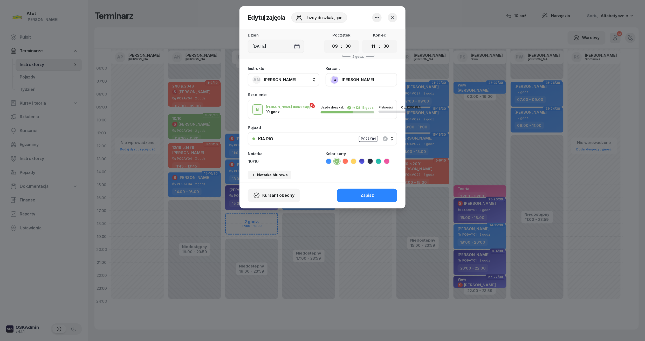
click at [282, 162] on textarea "10/10" at bounding box center [284, 161] width 72 height 7
type textarea "10/10 p.1940"
click at [388, 196] on button "Zapisz" at bounding box center [367, 195] width 60 height 13
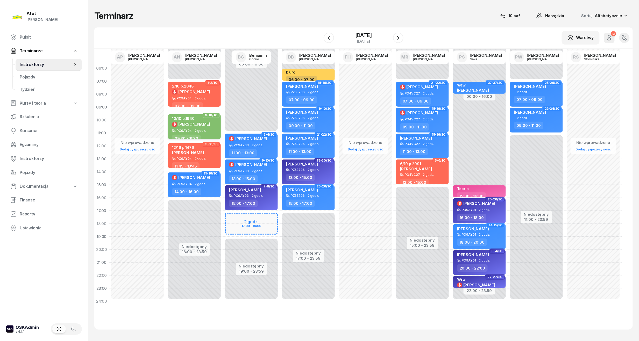
click at [178, 121] on div "10/10 p.1940 $ [PERSON_NAME]" at bounding box center [191, 122] width 38 height 13
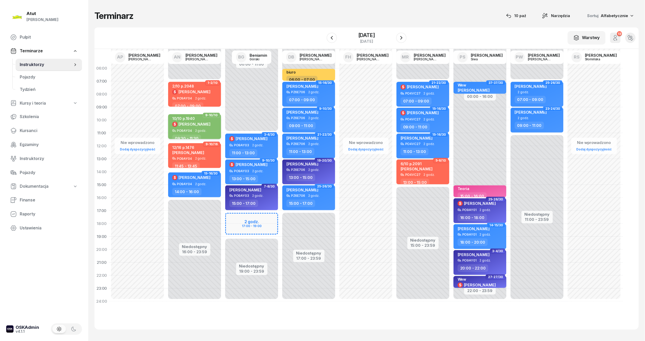
select select "09"
select select "30"
select select "11"
select select "30"
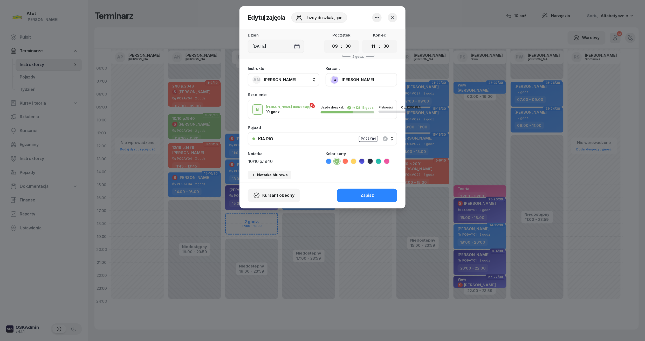
click at [341, 81] on button "[PERSON_NAME]" at bounding box center [361, 79] width 72 height 13
click at [338, 100] on div "Otwórz profil" at bounding box center [342, 97] width 25 height 7
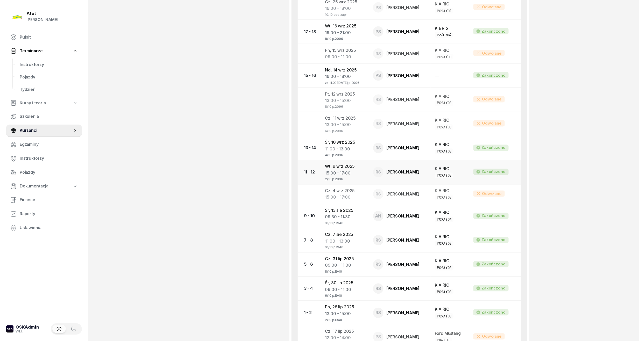
scroll to position [346, 0]
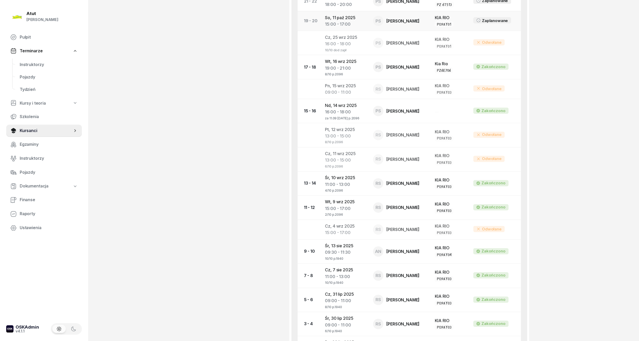
click at [347, 20] on td "[DATE] 15:00 - 17:00" at bounding box center [345, 21] width 48 height 20
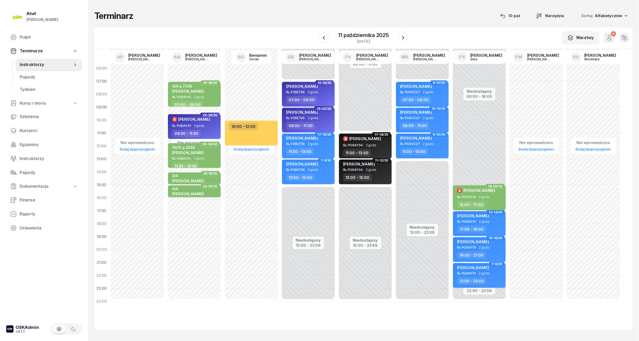
click at [495, 192] on span "[PERSON_NAME]" at bounding box center [480, 190] width 32 height 5
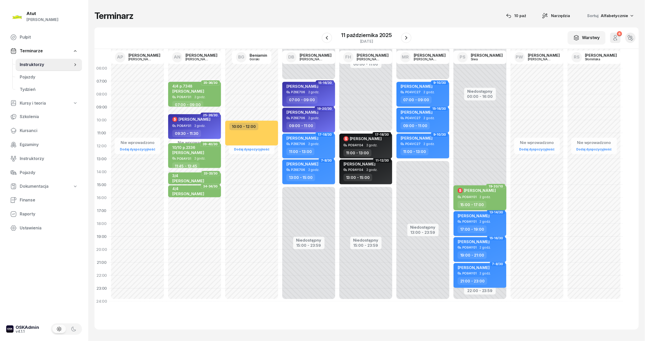
select select "15"
select select "17"
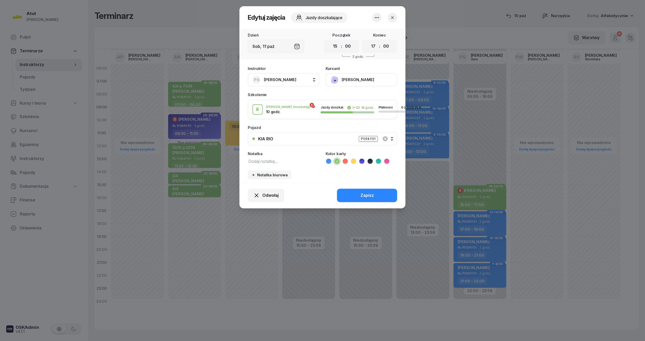
click at [283, 161] on textarea at bounding box center [284, 161] width 72 height 7
type textarea "10/10 p.2096"
click at [378, 193] on button "Zapisz" at bounding box center [367, 195] width 60 height 13
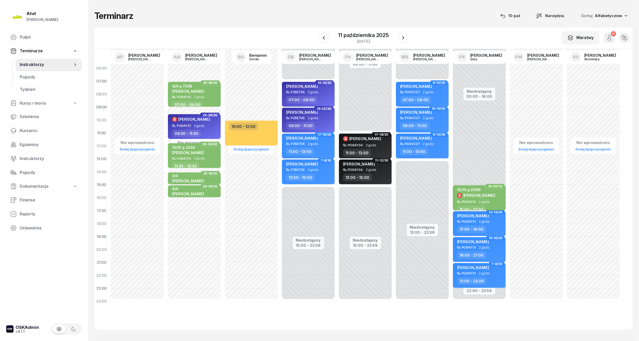
click at [470, 194] on span "[PERSON_NAME]" at bounding box center [480, 195] width 32 height 5
select select "15"
select select "17"
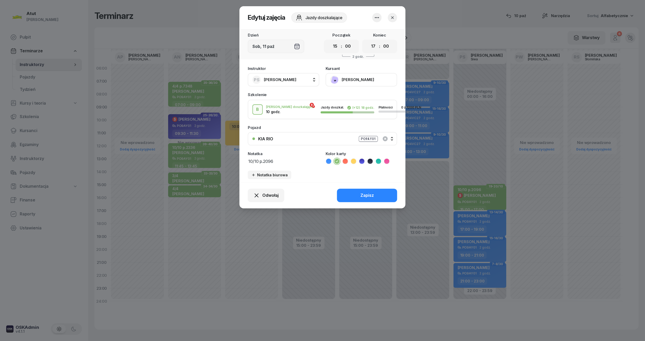
click at [355, 82] on button "[PERSON_NAME]" at bounding box center [361, 79] width 72 height 13
click at [351, 94] on div "Otwórz profil" at bounding box center [342, 97] width 25 height 7
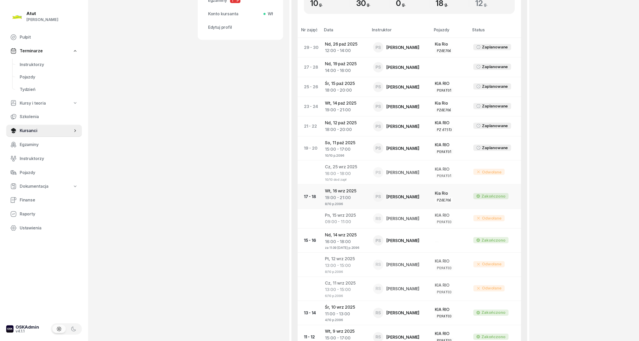
scroll to position [219, 0]
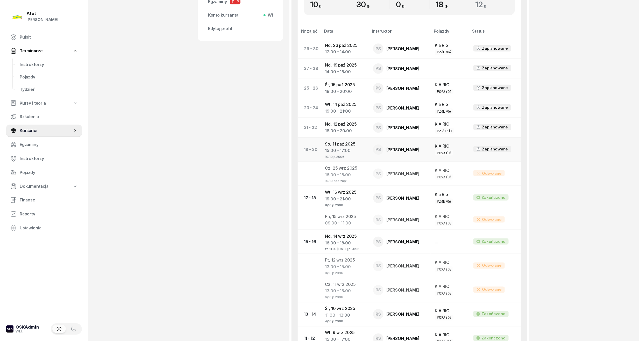
click at [360, 151] on div "15:00 - 17:00" at bounding box center [345, 151] width 40 height 7
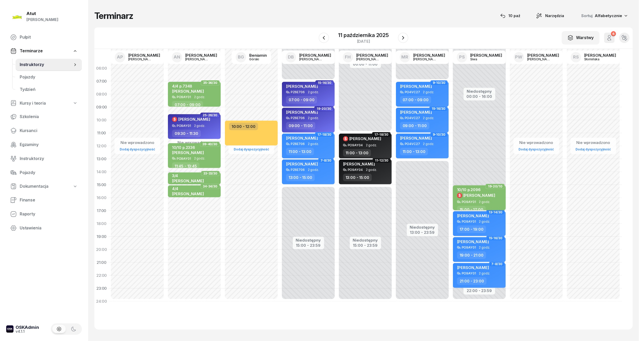
click at [487, 197] on span "[PERSON_NAME]" at bounding box center [480, 195] width 32 height 5
select select "15"
select select "17"
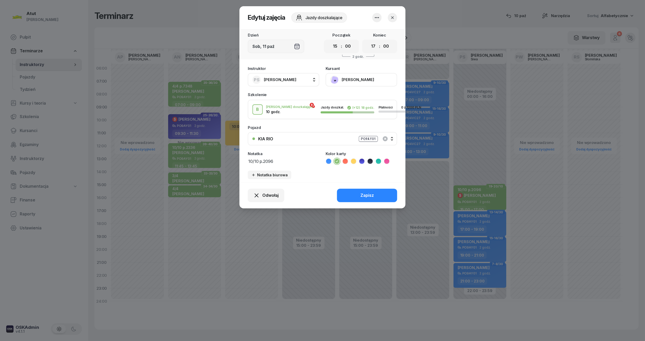
click at [290, 163] on textarea "10/10 p.2096" at bounding box center [284, 161] width 72 height 7
type textarea "10/10 do zapłaty"
click at [384, 198] on button "Zapisz" at bounding box center [367, 195] width 60 height 13
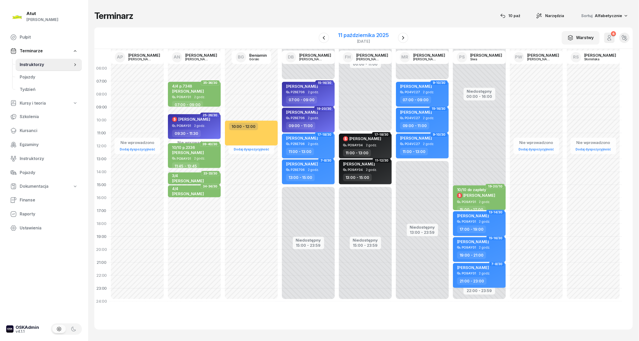
click at [386, 33] on div "11 października 2025" at bounding box center [364, 35] width 51 height 5
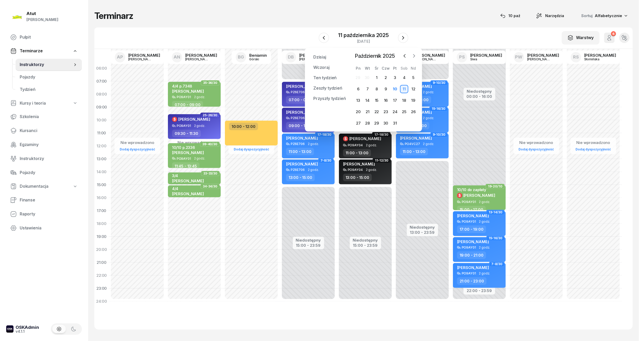
click at [416, 57] on icon "button" at bounding box center [414, 55] width 5 height 5
click at [359, 89] on div "3" at bounding box center [358, 89] width 8 height 8
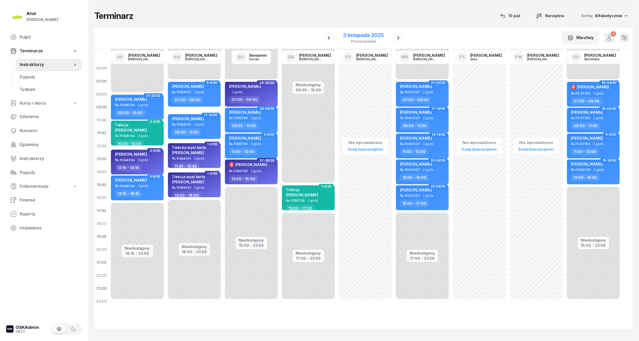
click at [365, 36] on div "3 listopada 2025" at bounding box center [364, 35] width 40 height 5
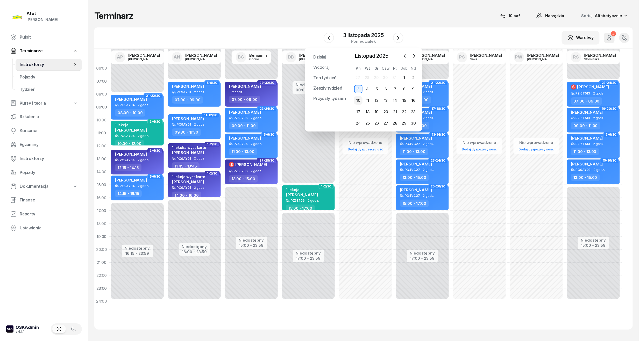
click at [360, 100] on div "10" at bounding box center [358, 100] width 8 height 8
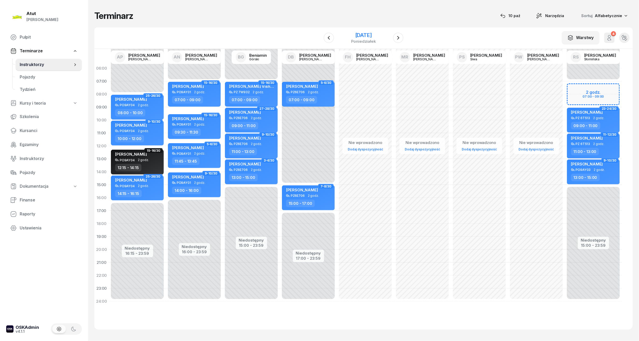
click at [364, 33] on div "[DATE]" at bounding box center [363, 35] width 25 height 5
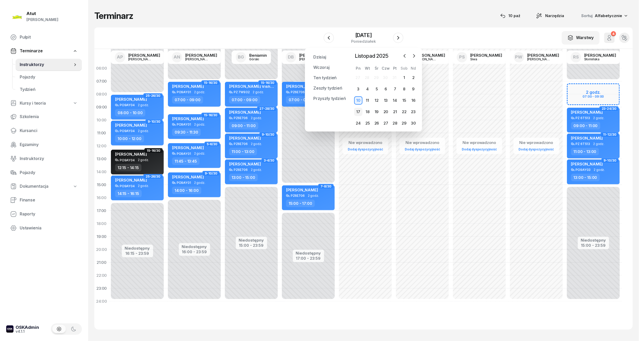
click at [356, 110] on div "17" at bounding box center [358, 112] width 8 height 8
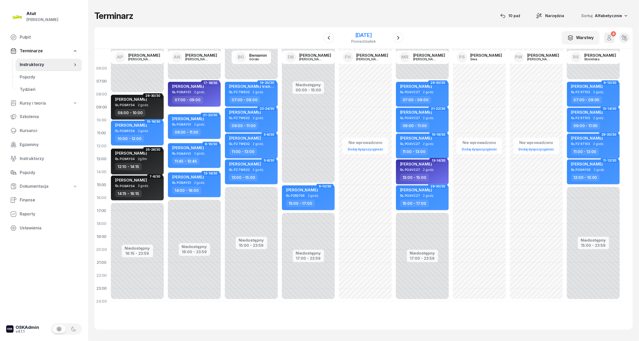
click at [360, 35] on div "[DATE]" at bounding box center [363, 35] width 25 height 5
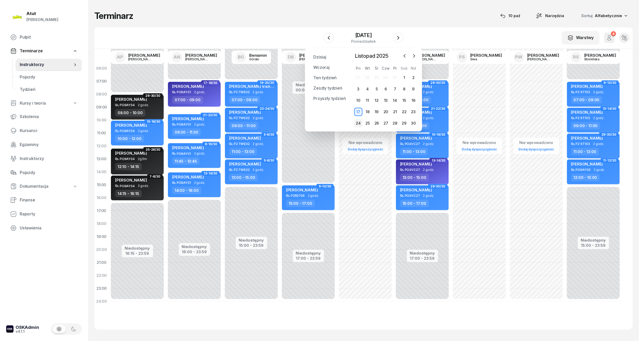
click at [360, 122] on div "24" at bounding box center [358, 123] width 8 height 8
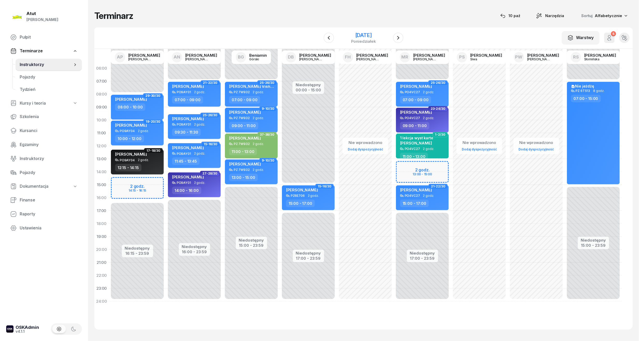
click at [361, 34] on div "[DATE]" at bounding box center [363, 35] width 25 height 5
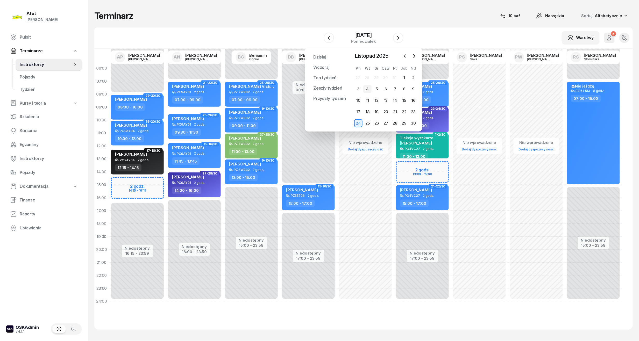
click at [368, 90] on div "4" at bounding box center [368, 89] width 8 height 8
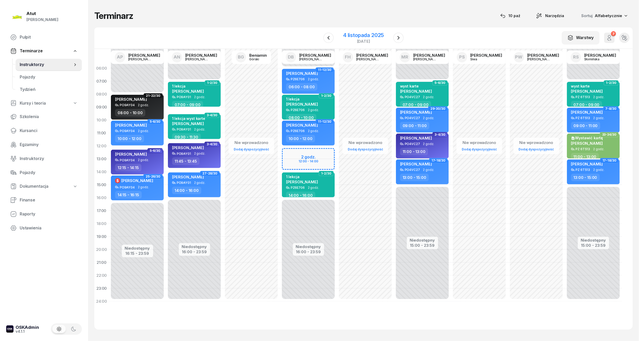
click at [361, 33] on div "4 listopada 2025" at bounding box center [363, 35] width 41 height 5
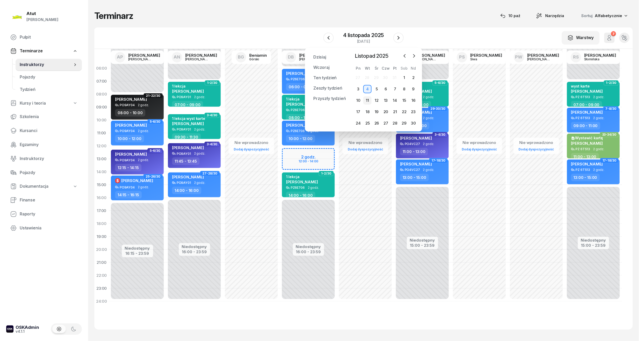
click at [370, 102] on div "11" at bounding box center [368, 100] width 8 height 8
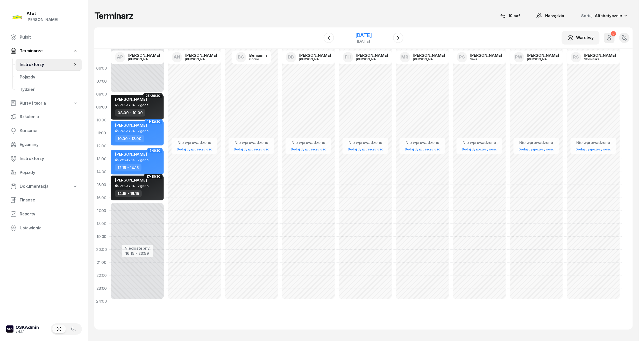
click at [359, 36] on div "[DATE]" at bounding box center [363, 35] width 17 height 5
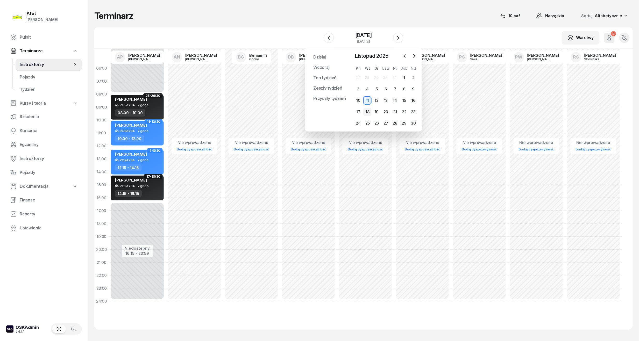
click at [369, 110] on div "18" at bounding box center [368, 112] width 8 height 8
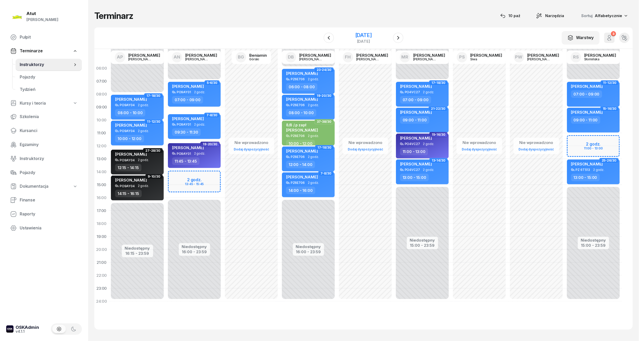
click at [366, 36] on div "[DATE]" at bounding box center [363, 35] width 17 height 5
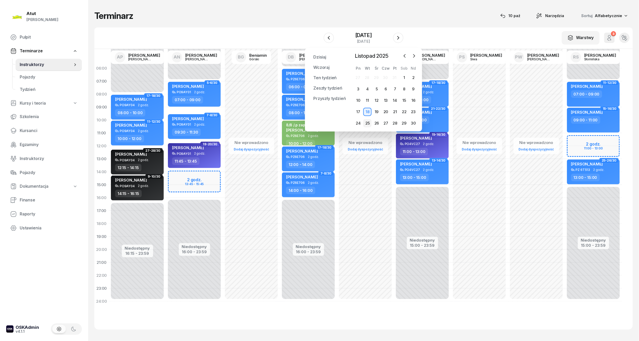
click at [368, 125] on div "25" at bounding box center [368, 123] width 8 height 8
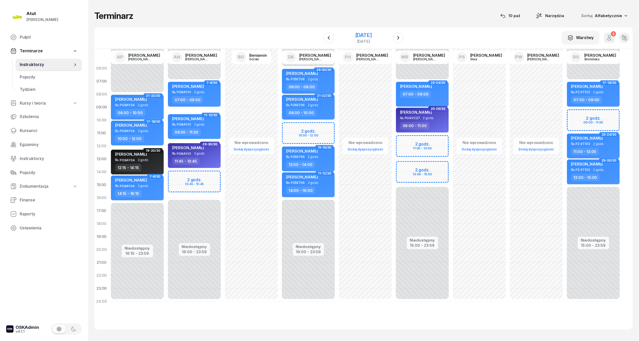
click at [370, 36] on div "[DATE]" at bounding box center [363, 35] width 17 height 5
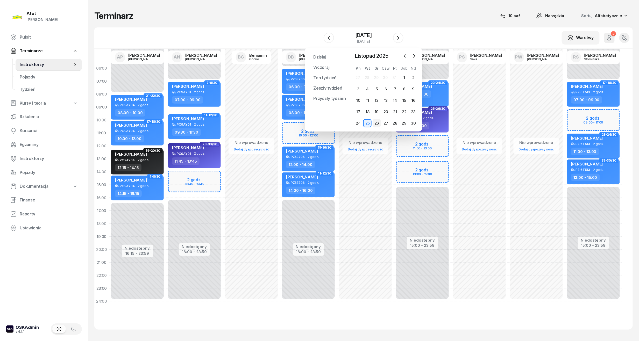
click at [378, 127] on div "26" at bounding box center [377, 123] width 8 height 8
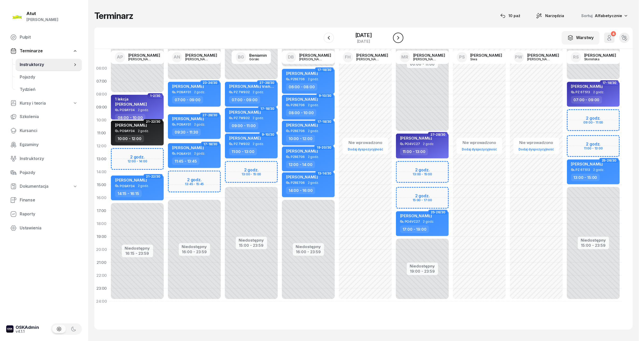
click at [403, 39] on button "button" at bounding box center [398, 38] width 10 height 10
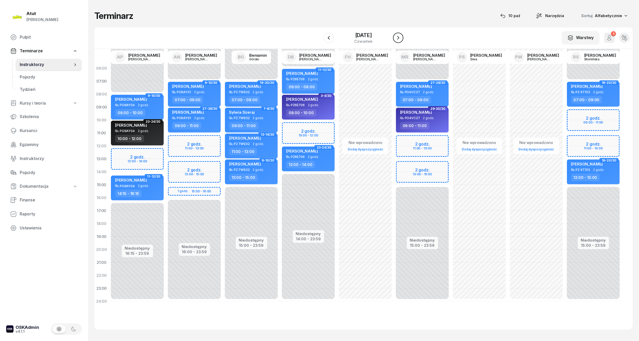
click at [403, 39] on button "button" at bounding box center [398, 38] width 10 height 10
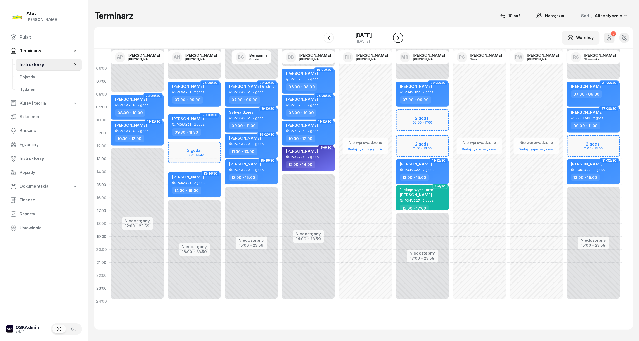
click at [402, 39] on icon "button" at bounding box center [398, 38] width 6 height 6
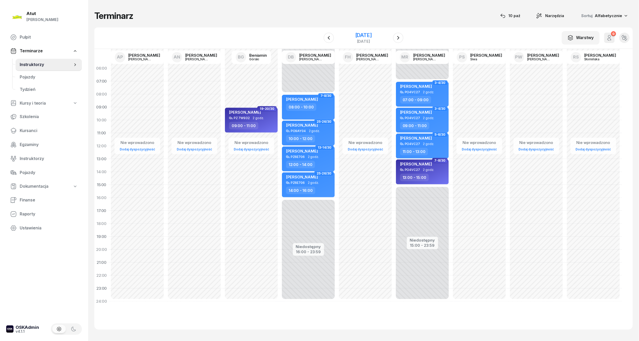
click at [358, 34] on div "[DATE]" at bounding box center [363, 35] width 17 height 5
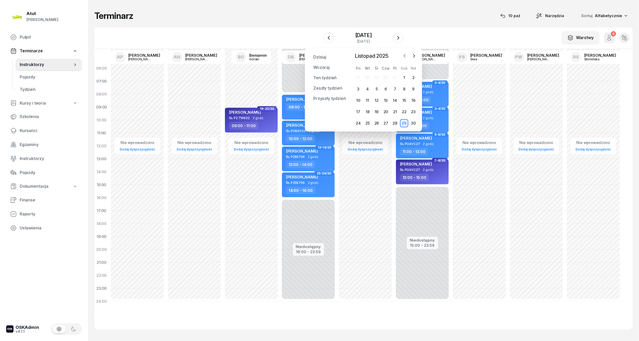
click at [407, 55] on icon "button" at bounding box center [404, 55] width 5 height 5
click at [397, 90] on div "10" at bounding box center [395, 89] width 8 height 8
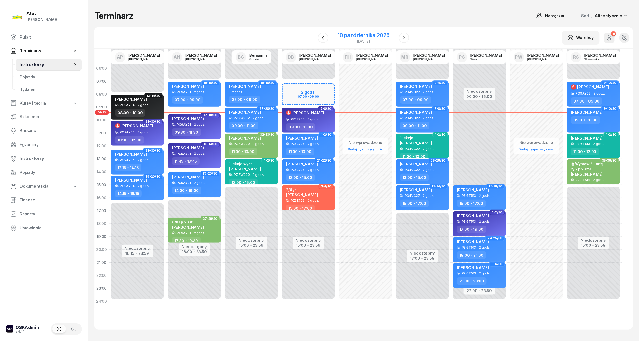
click at [350, 34] on div "10 października 2025" at bounding box center [364, 35] width 52 height 5
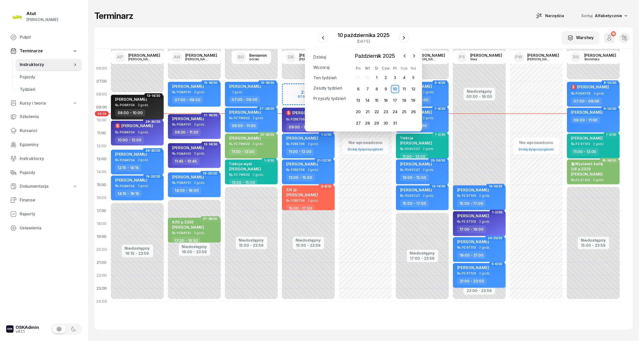
click at [616, 327] on div "06:00 07:00 08:00 09:00 10:00 11:00 12:00 13:00 14:00 15:00 16:00 17:00 18:00 1…" at bounding box center [363, 189] width 539 height 281
